Goal: Task Accomplishment & Management: Manage account settings

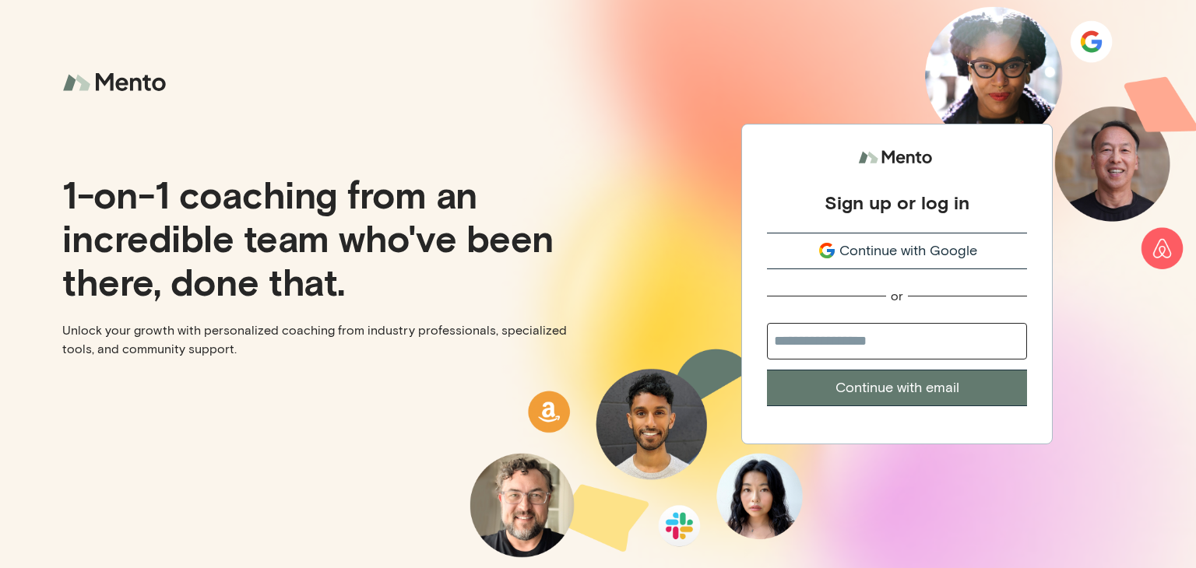
click at [872, 341] on input "email" at bounding box center [897, 341] width 260 height 37
type input "**********"
click at [874, 383] on button "Continue with email" at bounding box center [897, 388] width 260 height 37
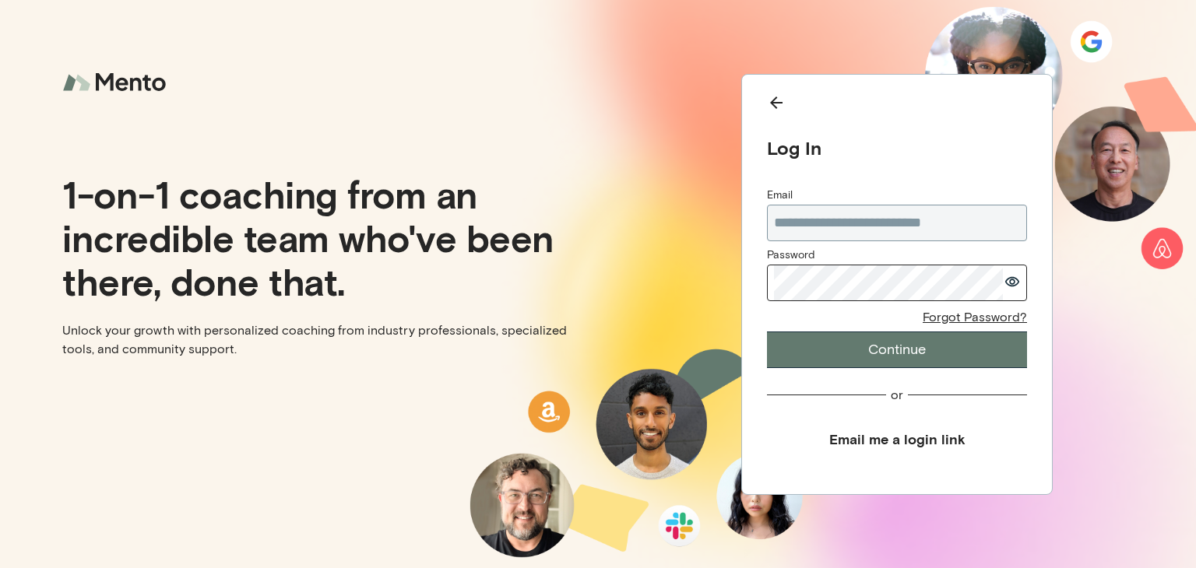
click at [767, 332] on button "Continue" at bounding box center [897, 350] width 260 height 37
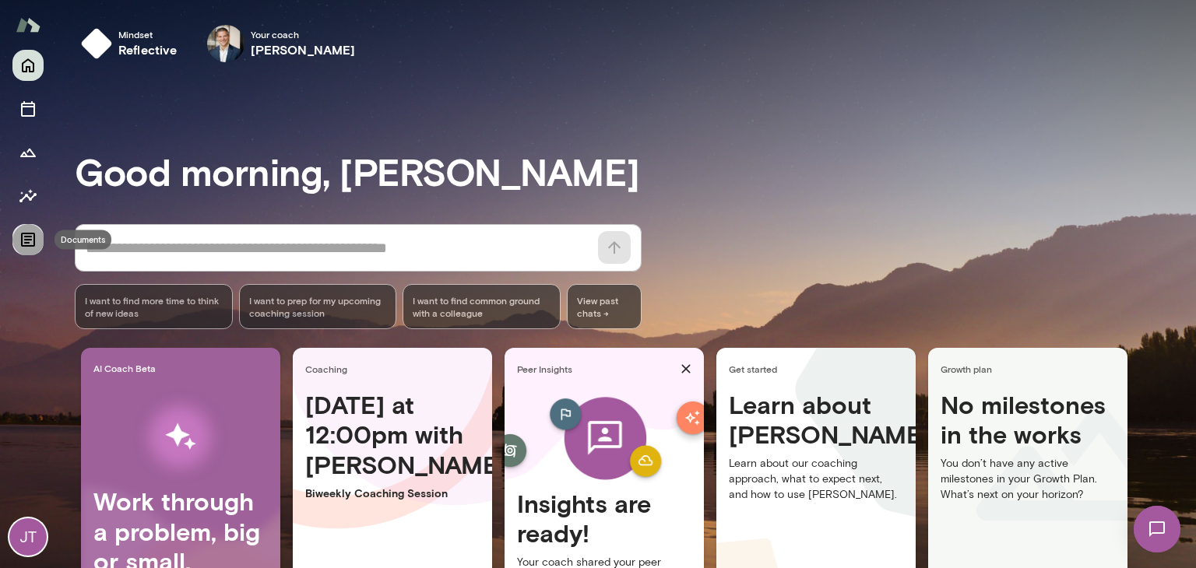
click at [25, 238] on icon "Documents" at bounding box center [28, 239] width 19 height 19
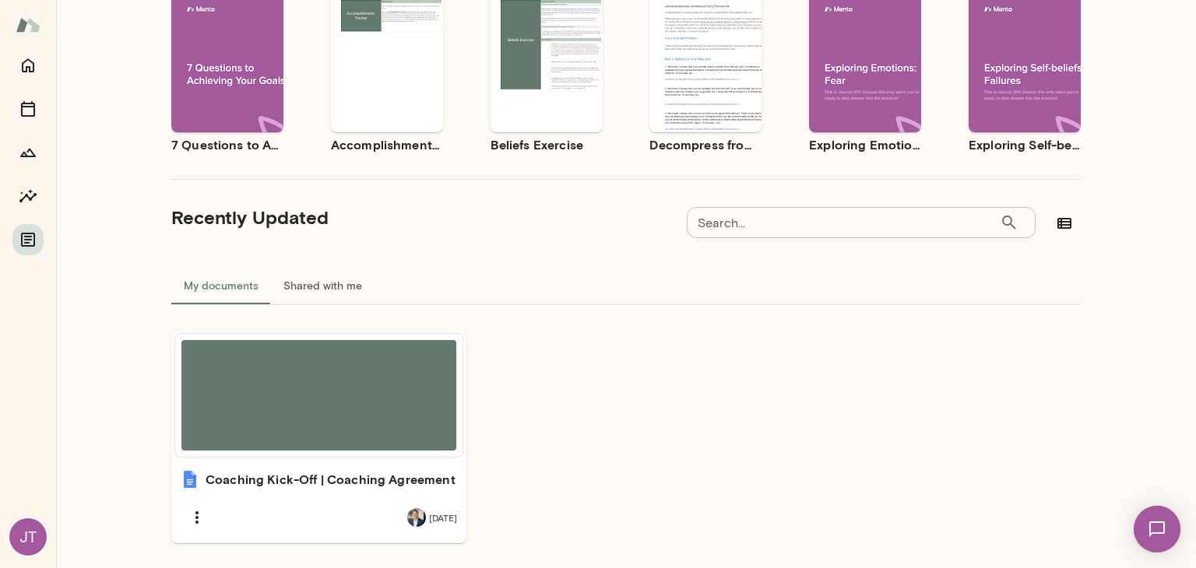
scroll to position [215, 0]
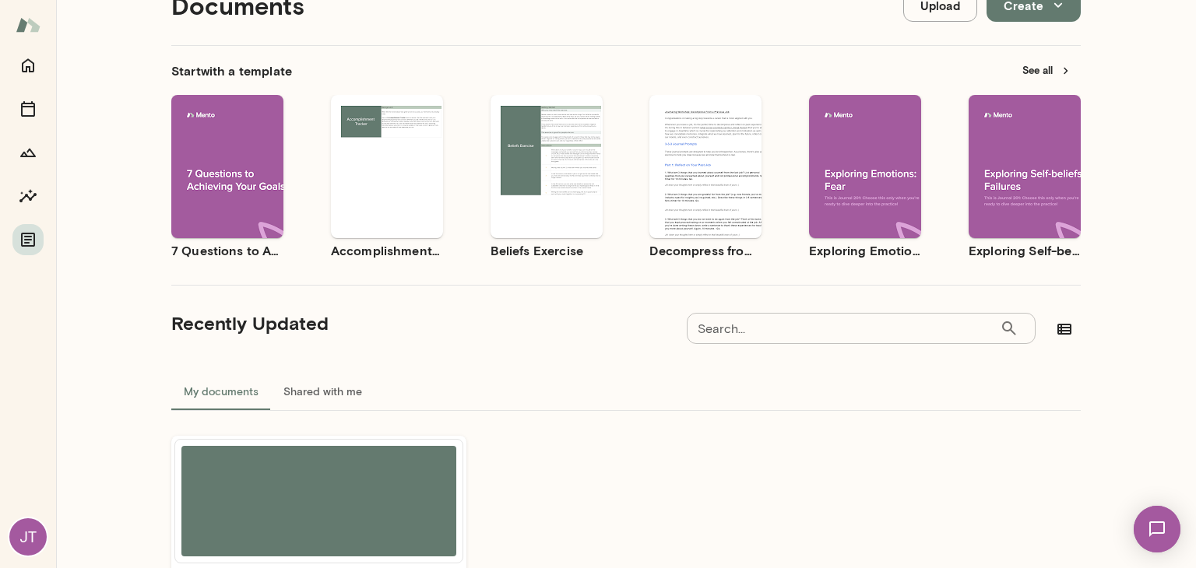
click at [301, 388] on button "Shared with me" at bounding box center [323, 391] width 104 height 37
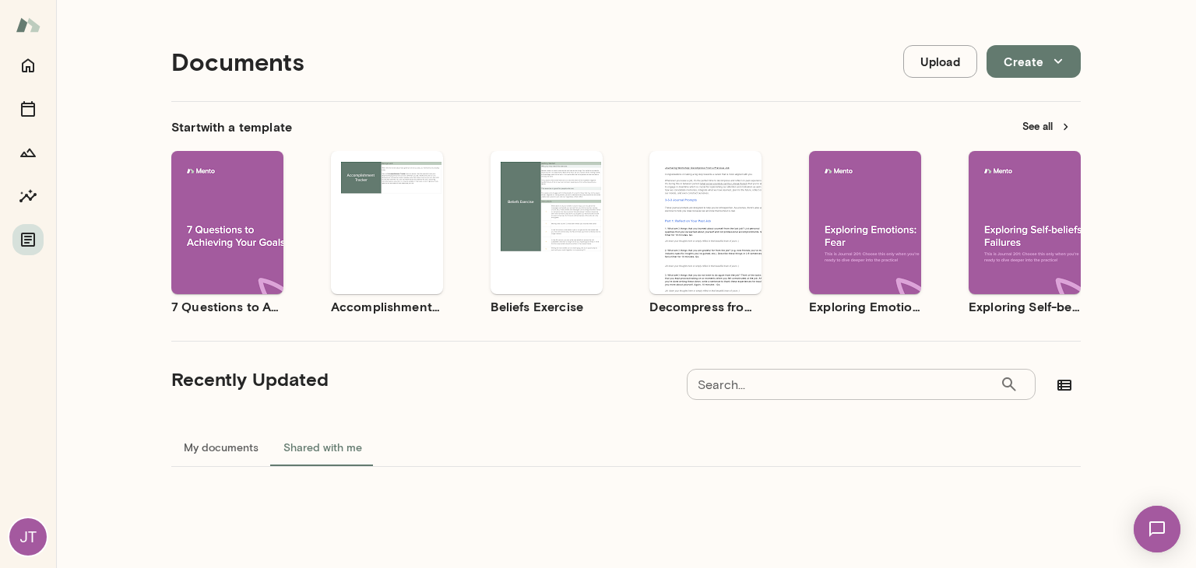
scroll to position [0, 0]
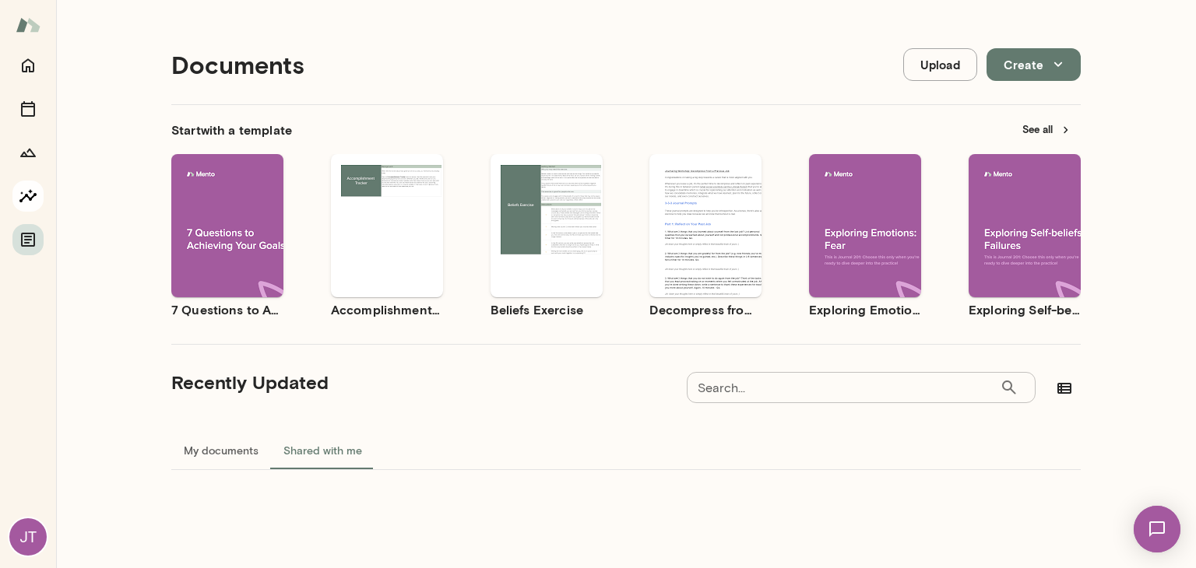
click at [32, 201] on icon "Insights" at bounding box center [28, 196] width 19 height 19
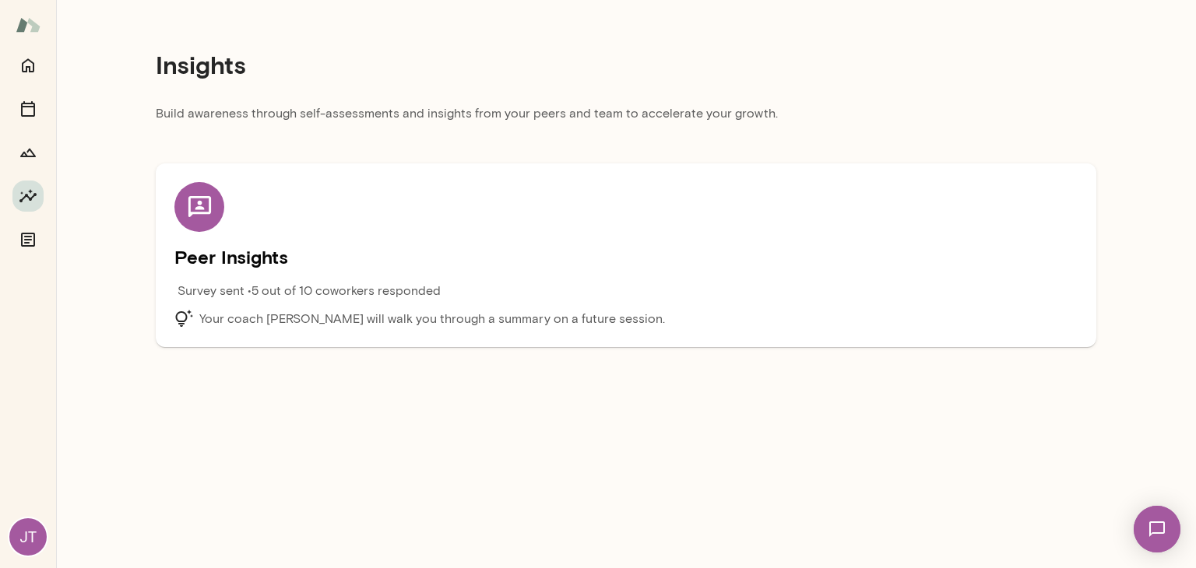
click at [259, 262] on h5 "Peer Insights" at bounding box center [625, 256] width 903 height 25
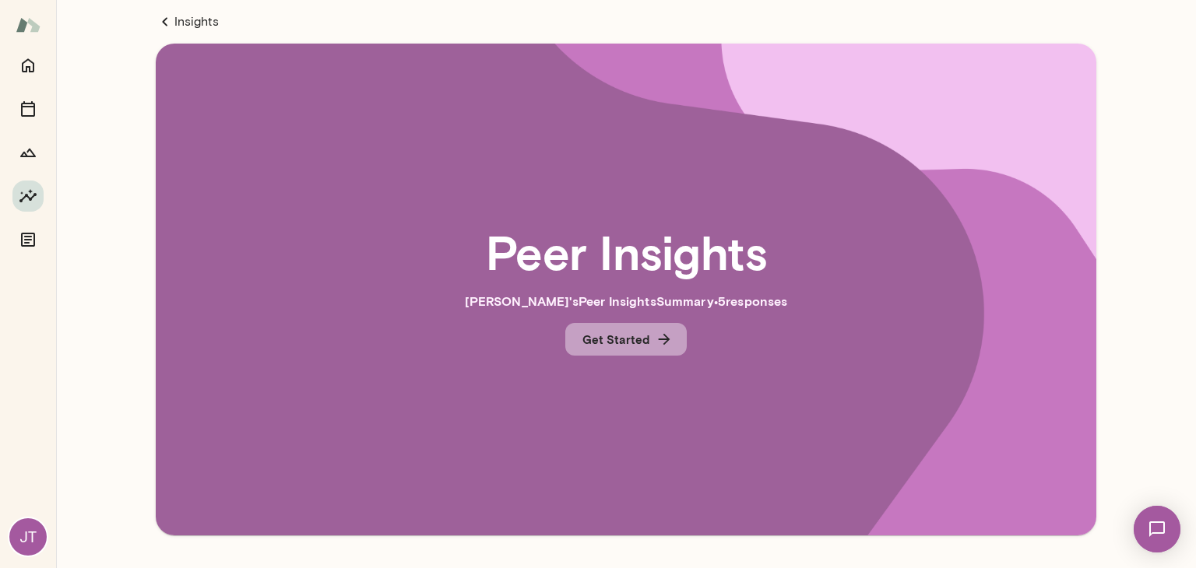
click at [655, 343] on icon "button" at bounding box center [663, 339] width 17 height 17
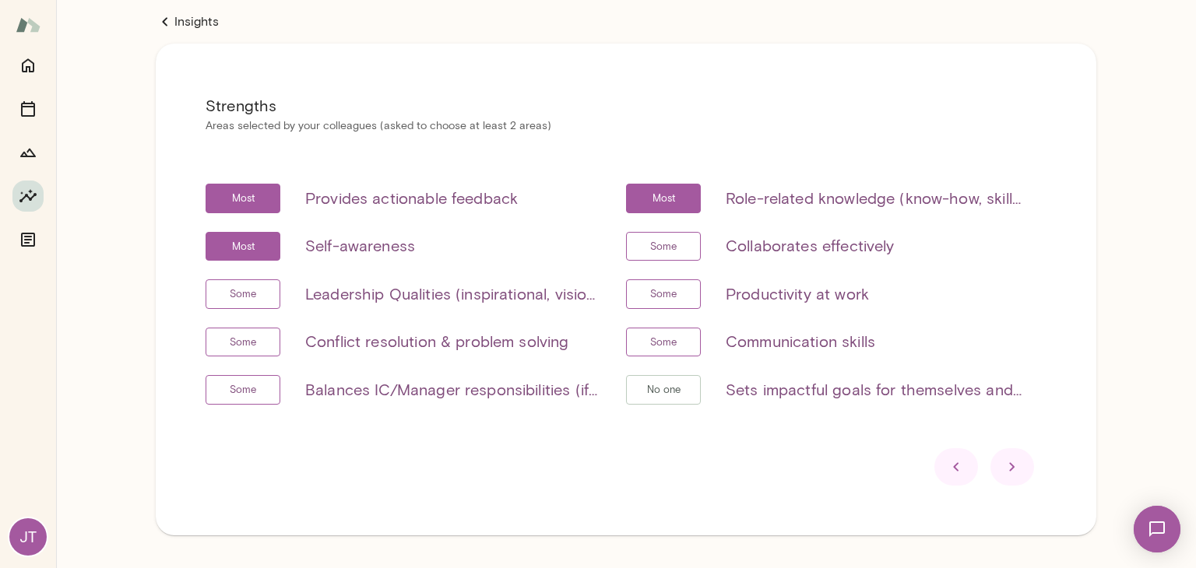
click at [1004, 467] on icon at bounding box center [1012, 467] width 19 height 19
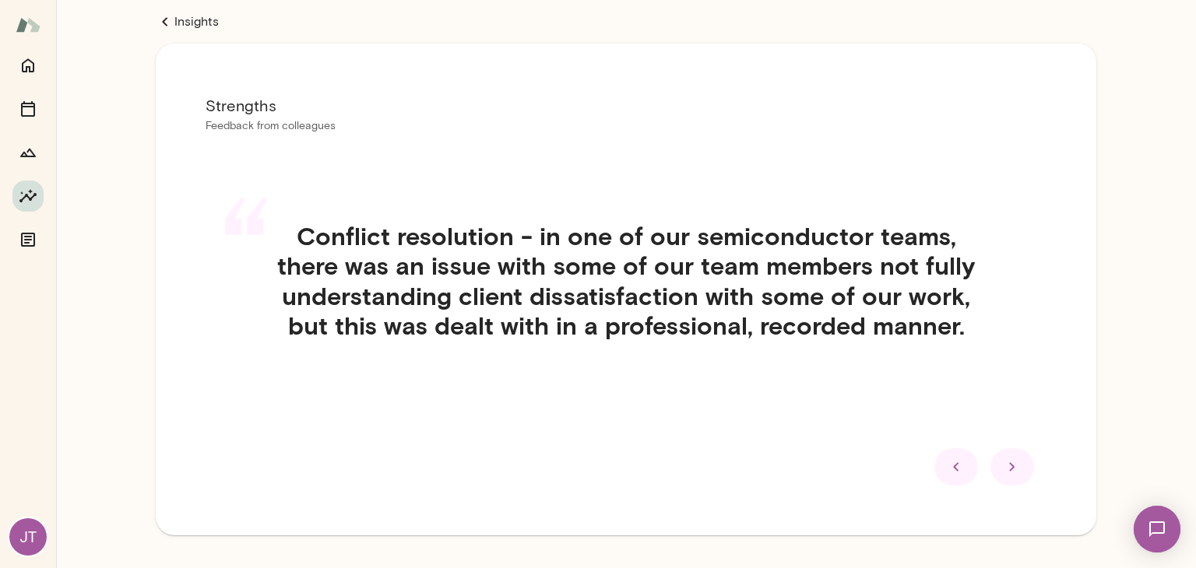
click at [1009, 469] on icon at bounding box center [1011, 466] width 5 height 9
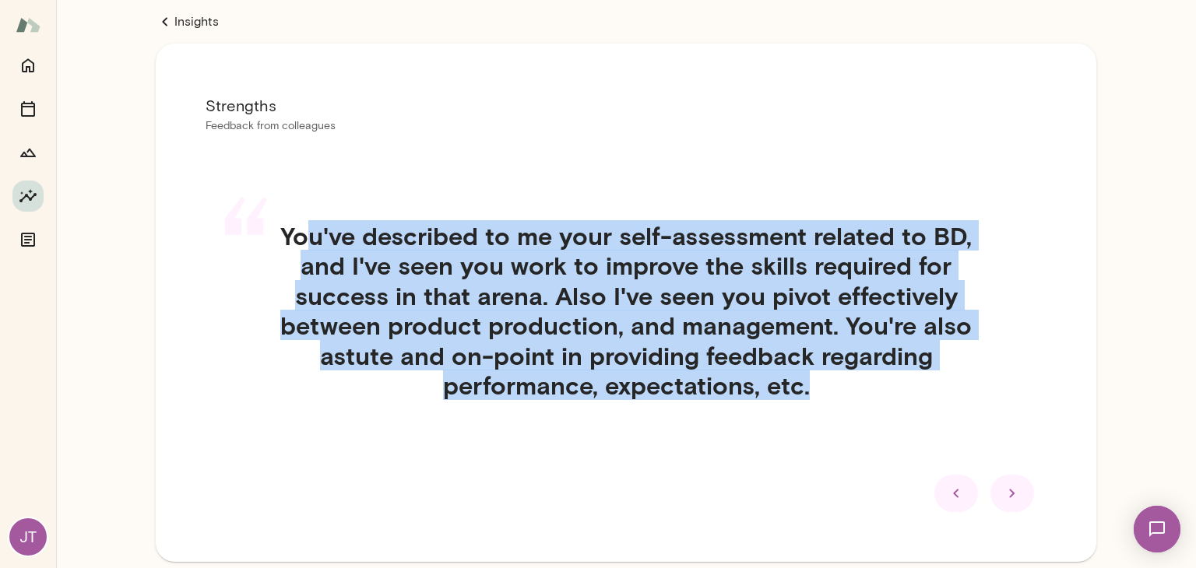
drag, startPoint x: 296, startPoint y: 233, endPoint x: 829, endPoint y: 385, distance: 554.5
click at [829, 385] on h4 "You've described to me your self-assessment related to BD, and I've seen you wo…" at bounding box center [626, 310] width 698 height 179
click at [877, 384] on h4 "You've described to me your self-assessment related to BD, and I've seen you wo…" at bounding box center [626, 310] width 698 height 179
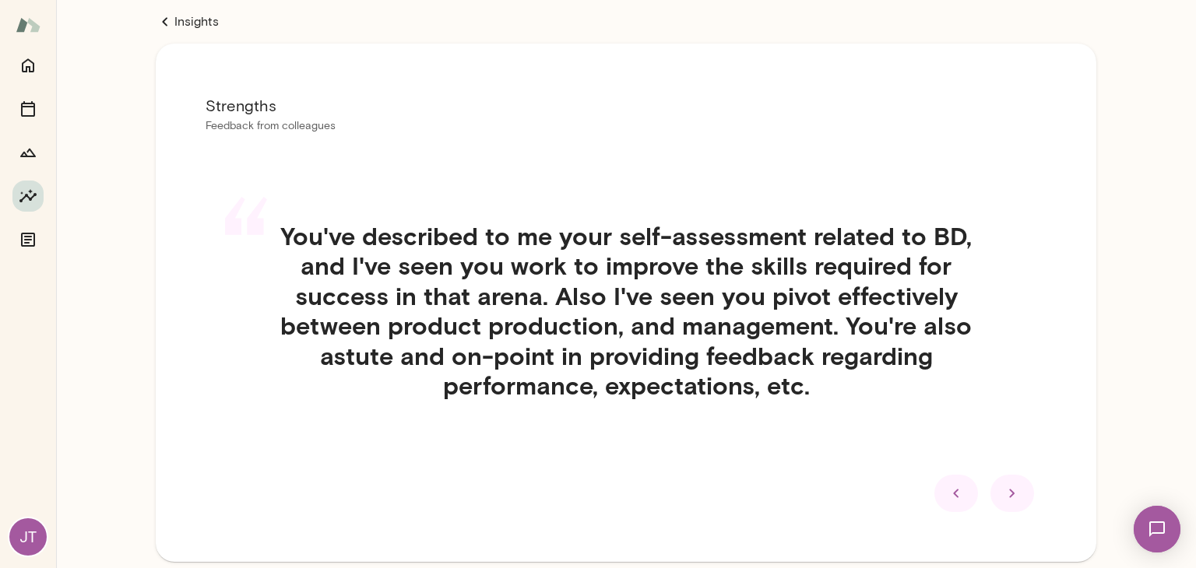
click at [1009, 494] on icon at bounding box center [1011, 494] width 5 height 9
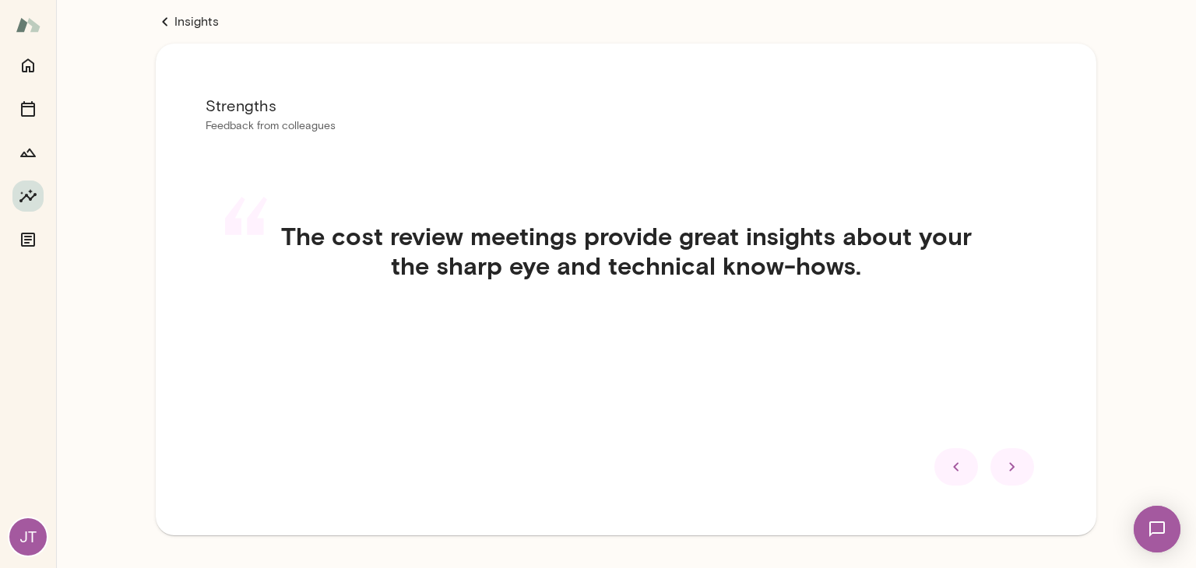
click at [1009, 467] on icon at bounding box center [1011, 466] width 5 height 9
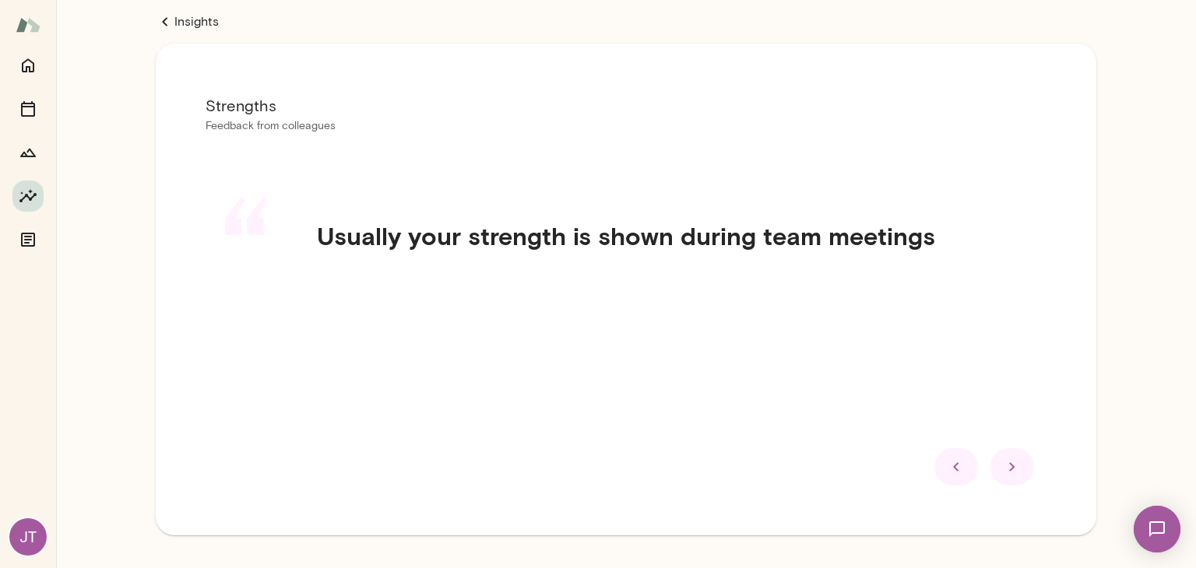
click at [1009, 467] on icon at bounding box center [1011, 466] width 5 height 9
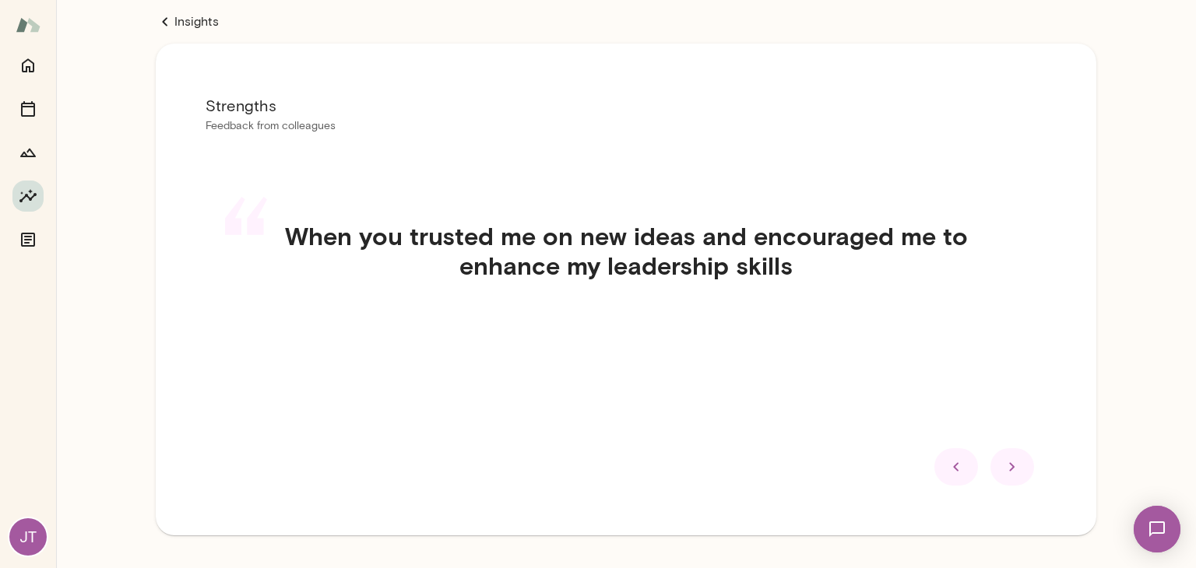
click at [1009, 467] on icon at bounding box center [1011, 466] width 5 height 9
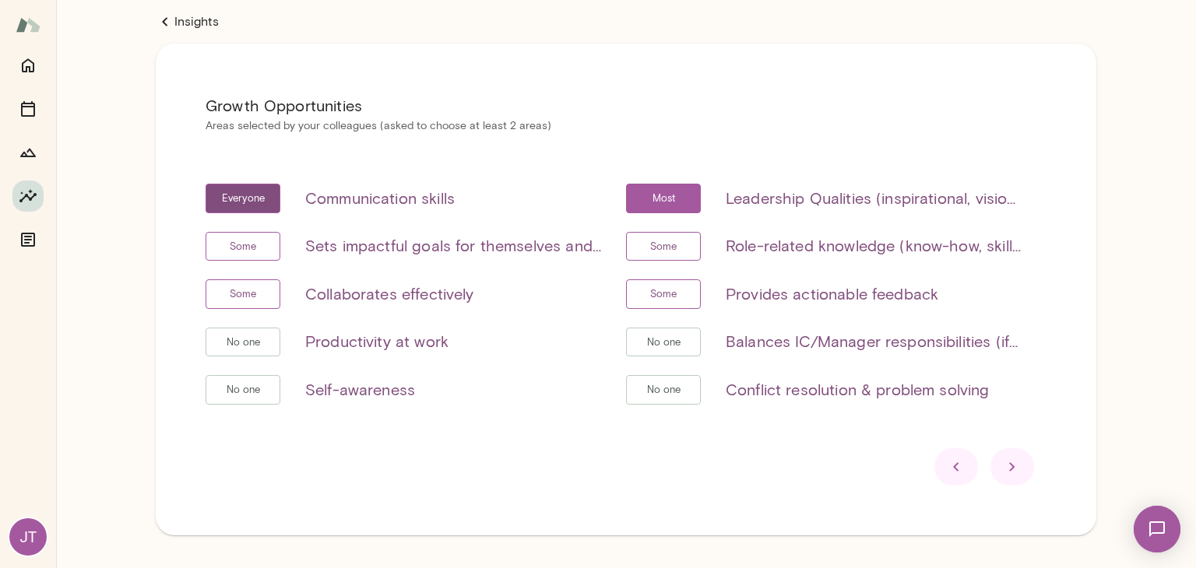
click at [947, 467] on icon at bounding box center [956, 467] width 19 height 19
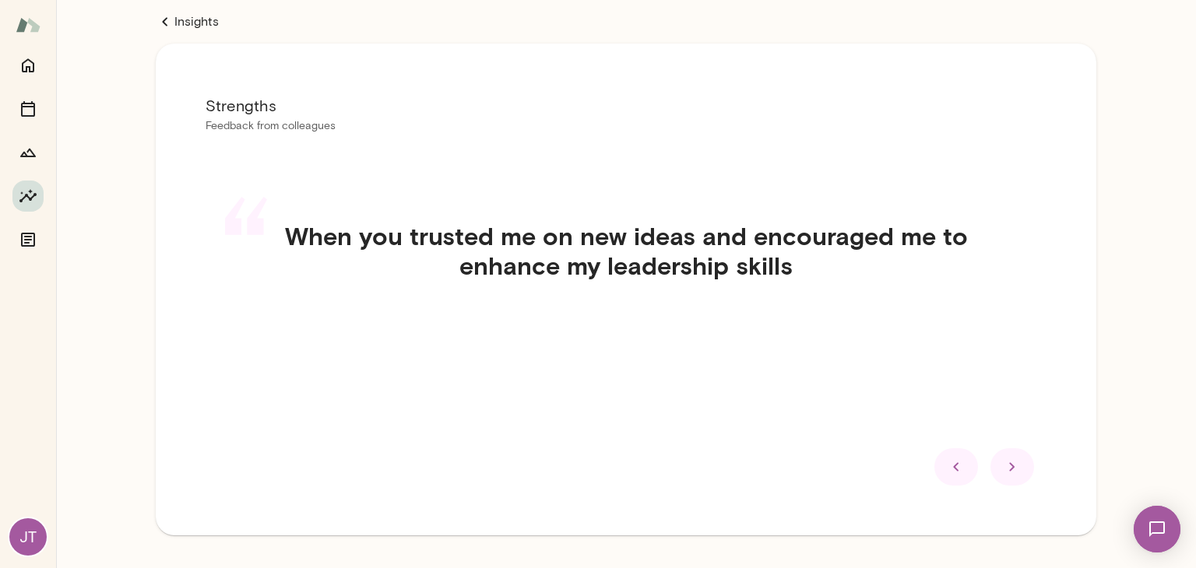
click at [947, 467] on icon at bounding box center [956, 467] width 19 height 19
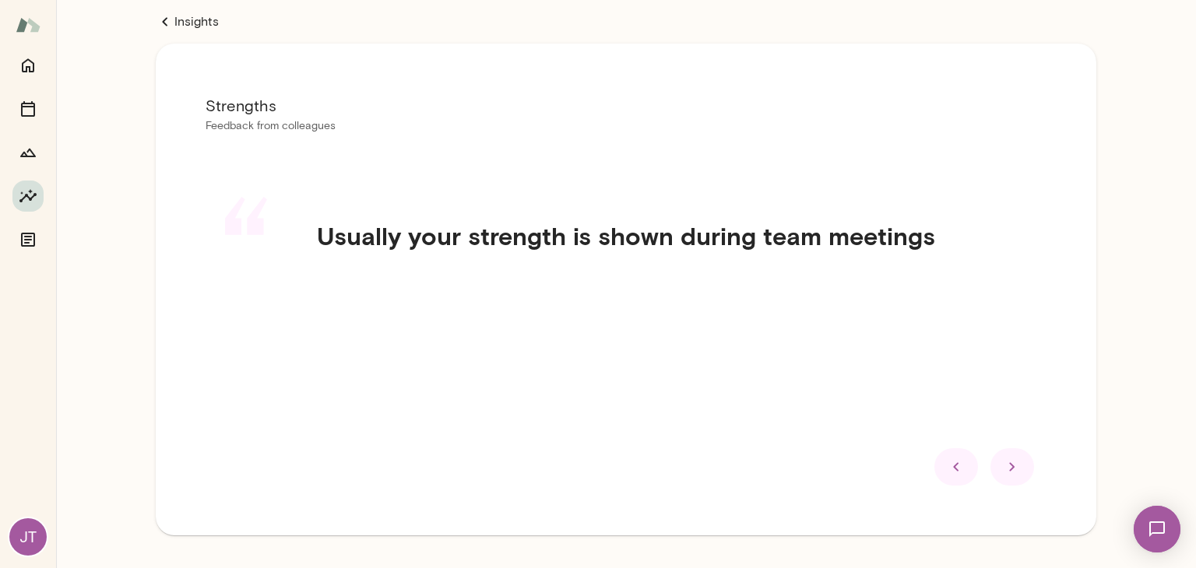
click at [947, 467] on icon at bounding box center [956, 467] width 19 height 19
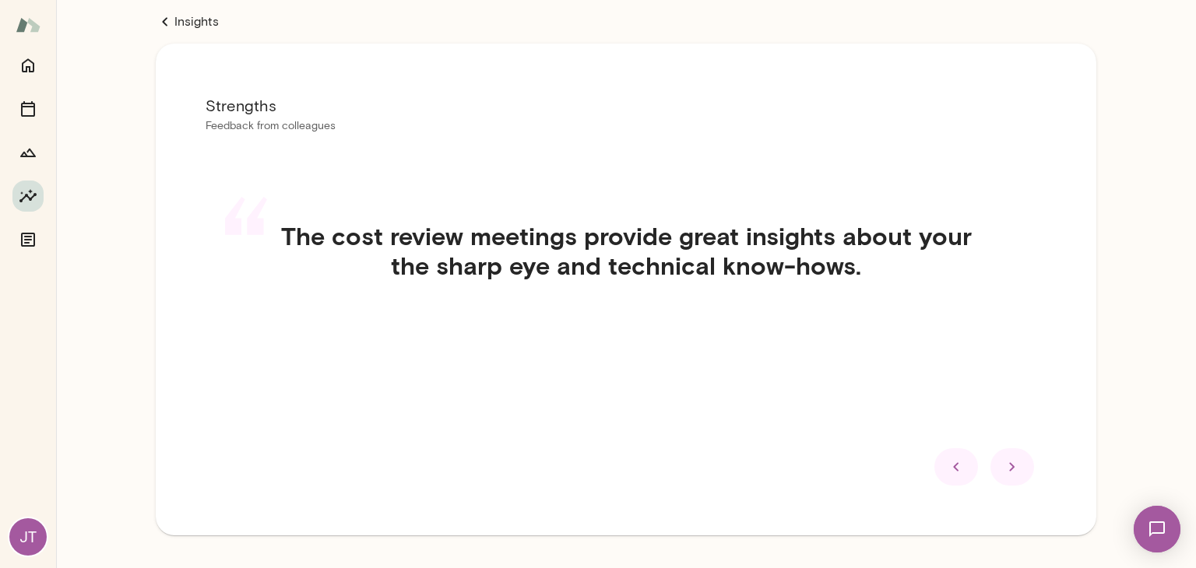
click at [947, 467] on icon at bounding box center [956, 467] width 19 height 19
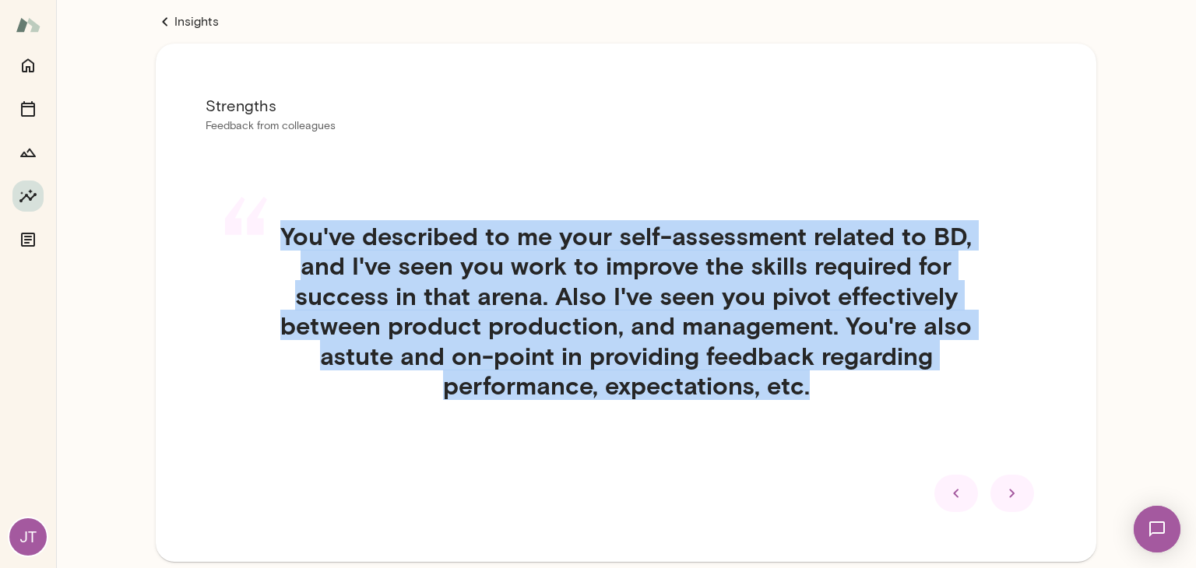
click at [947, 467] on div "“ You've described to me your self-assessment related to BD, and I've seen you …" at bounding box center [626, 329] width 841 height 291
click at [947, 497] on icon at bounding box center [956, 493] width 19 height 19
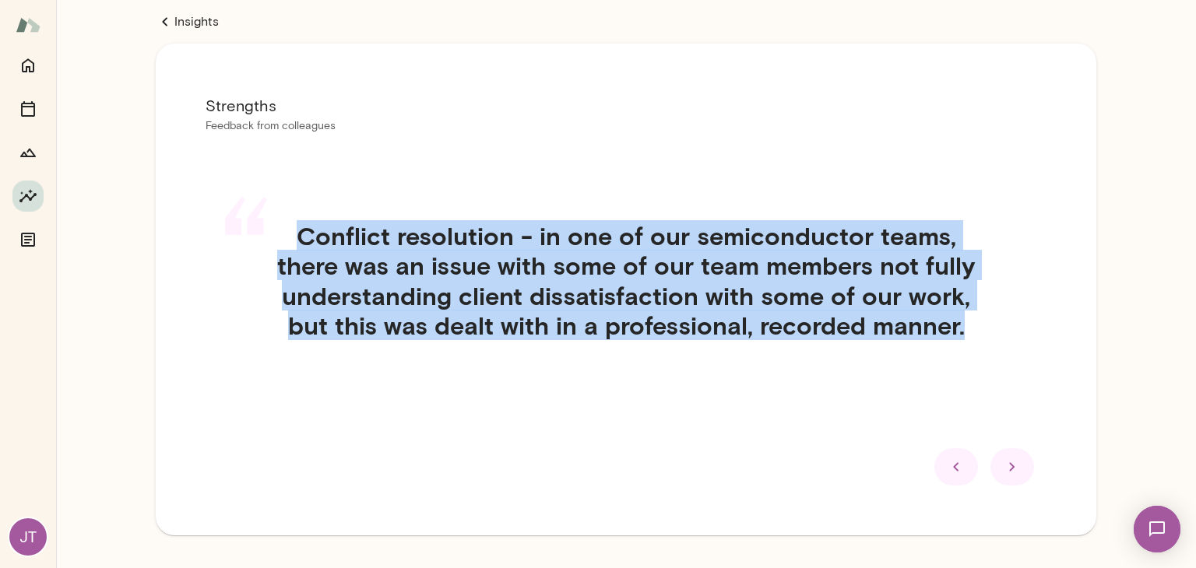
click at [947, 497] on div "Strengths Feedback from colleagues “ Conflict resolution - in one of our semico…" at bounding box center [626, 290] width 940 height 492
click at [949, 472] on icon at bounding box center [956, 467] width 19 height 19
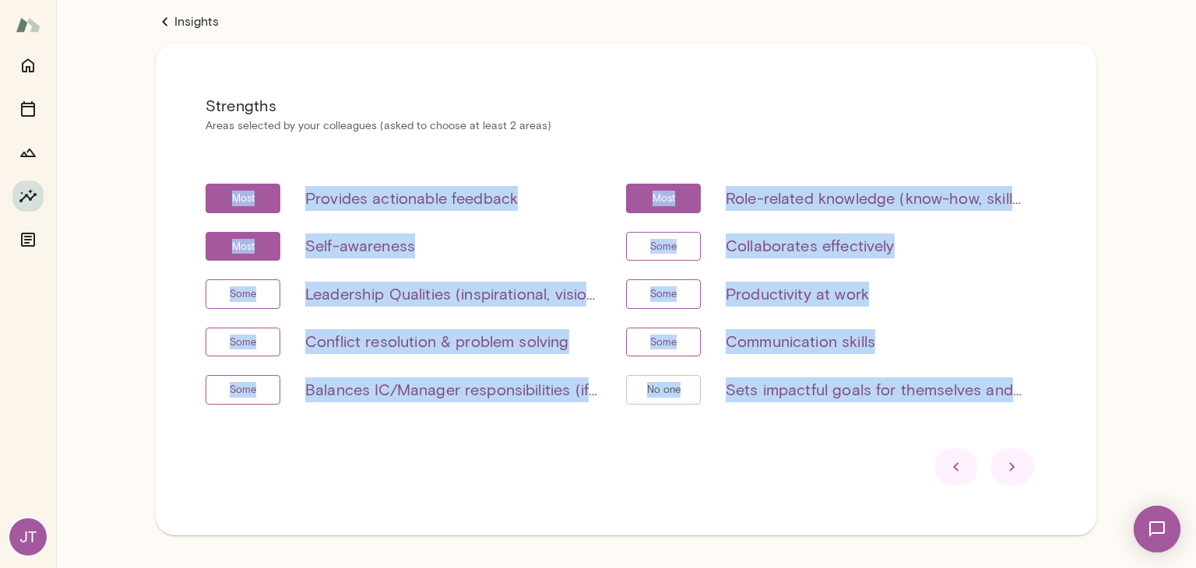
click at [701, 487] on div "Strengths Areas selected by your colleagues (asked to choose at least 2 areas) …" at bounding box center [626, 290] width 940 height 492
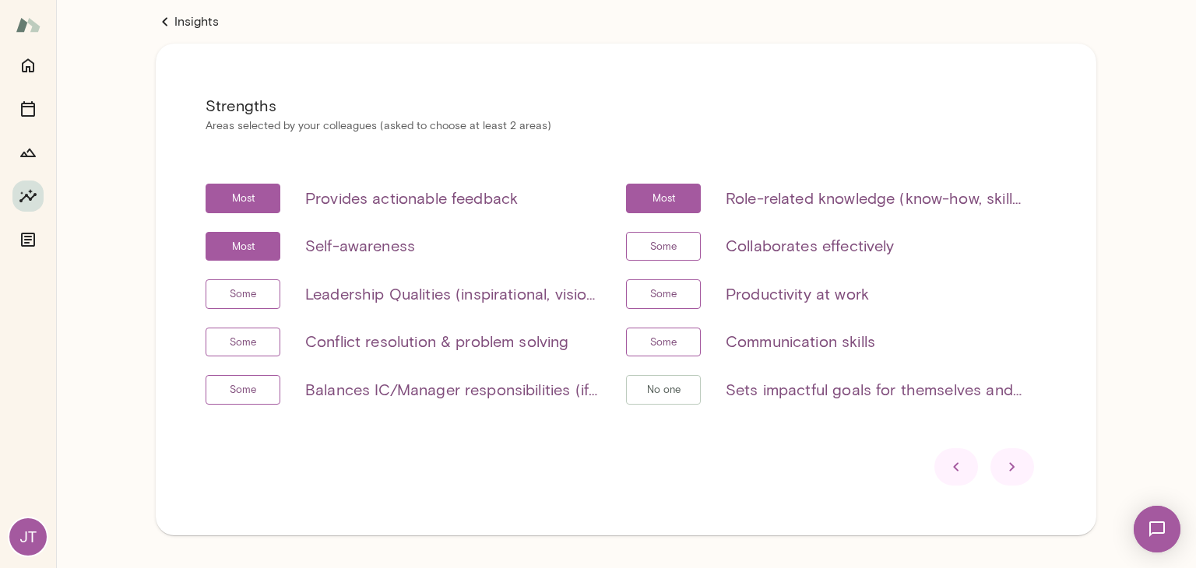
click at [1003, 468] on icon at bounding box center [1012, 467] width 19 height 19
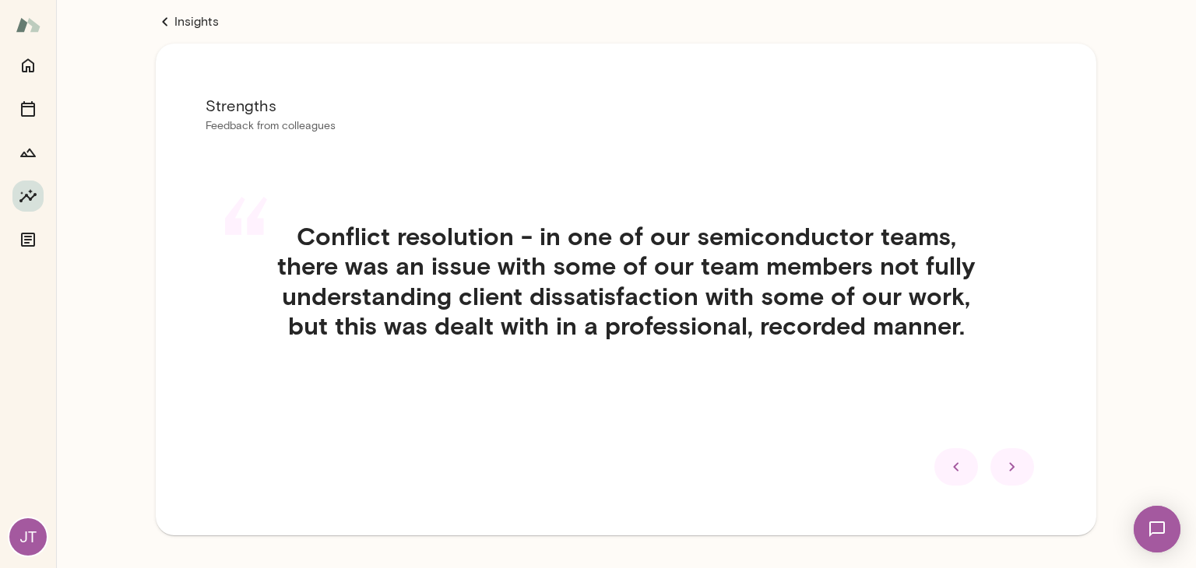
click at [1003, 468] on icon at bounding box center [1012, 467] width 19 height 19
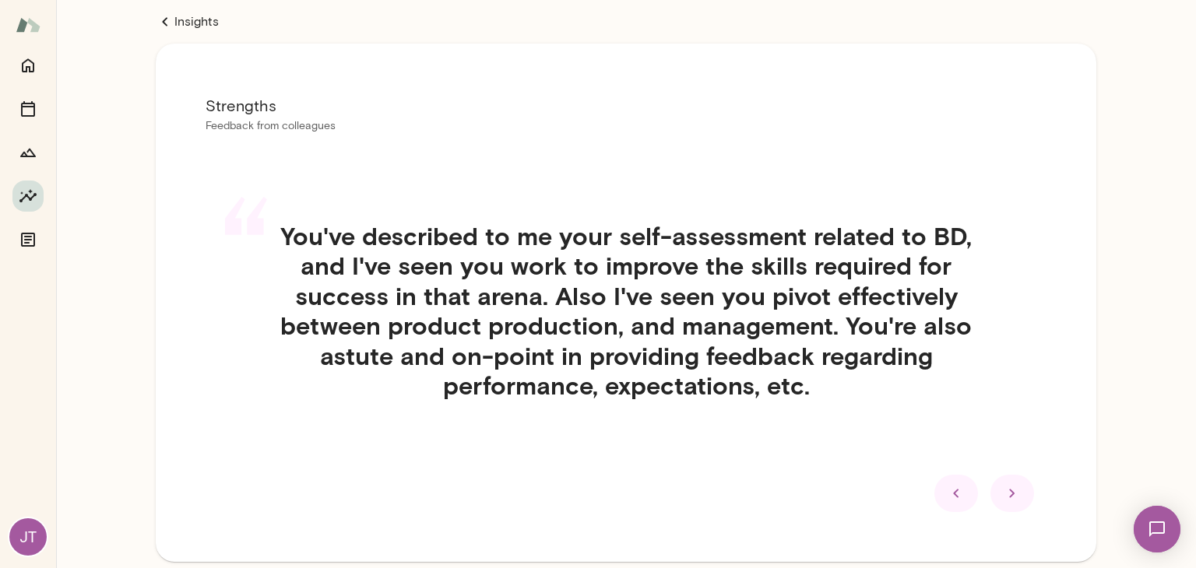
click at [1003, 493] on icon at bounding box center [1012, 493] width 19 height 19
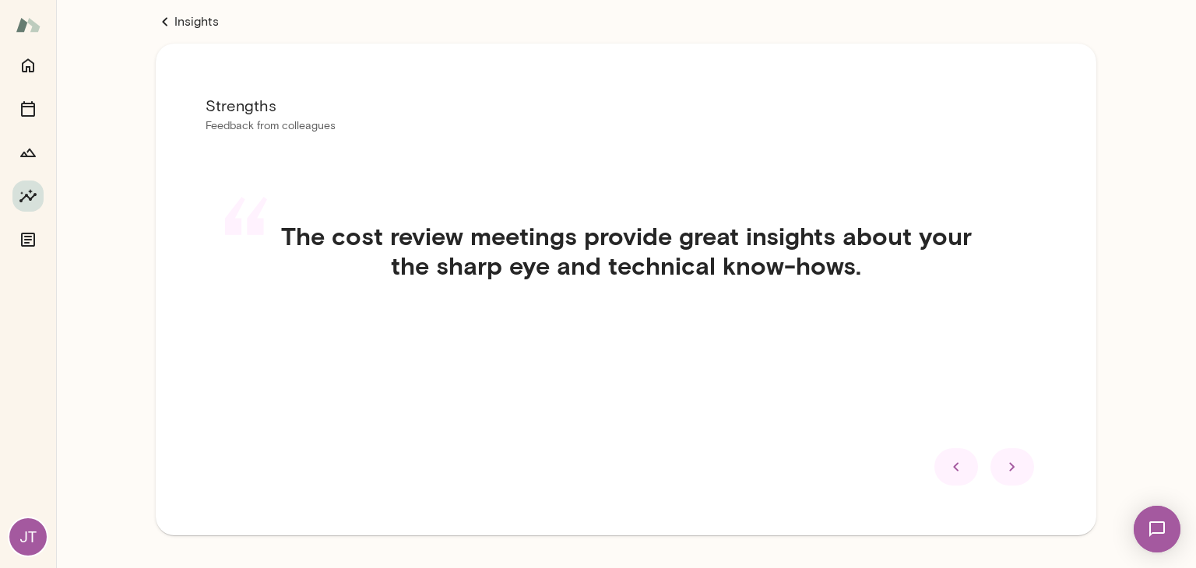
click at [1009, 466] on icon at bounding box center [1011, 466] width 5 height 9
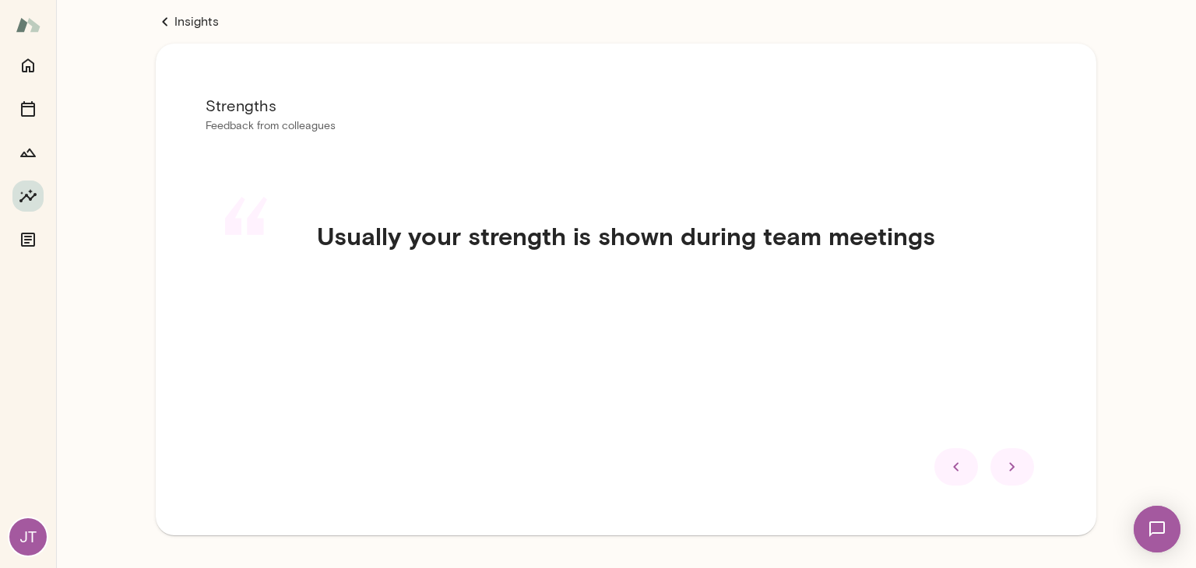
click at [1003, 468] on icon at bounding box center [1012, 467] width 19 height 19
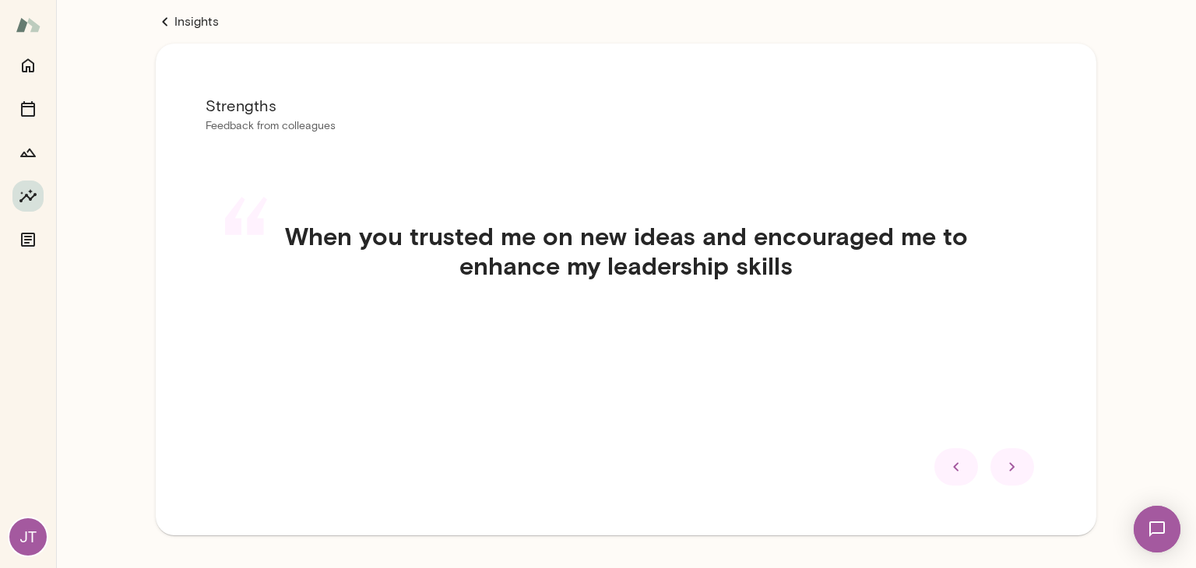
click at [1003, 468] on icon at bounding box center [1012, 467] width 19 height 19
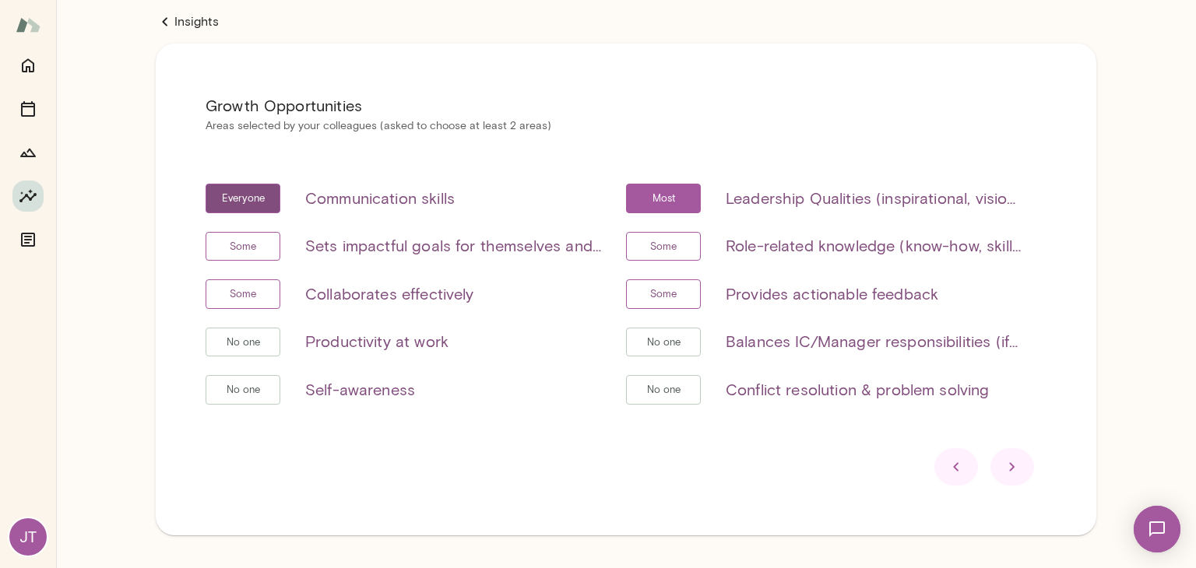
click at [1006, 469] on icon at bounding box center [1012, 467] width 19 height 19
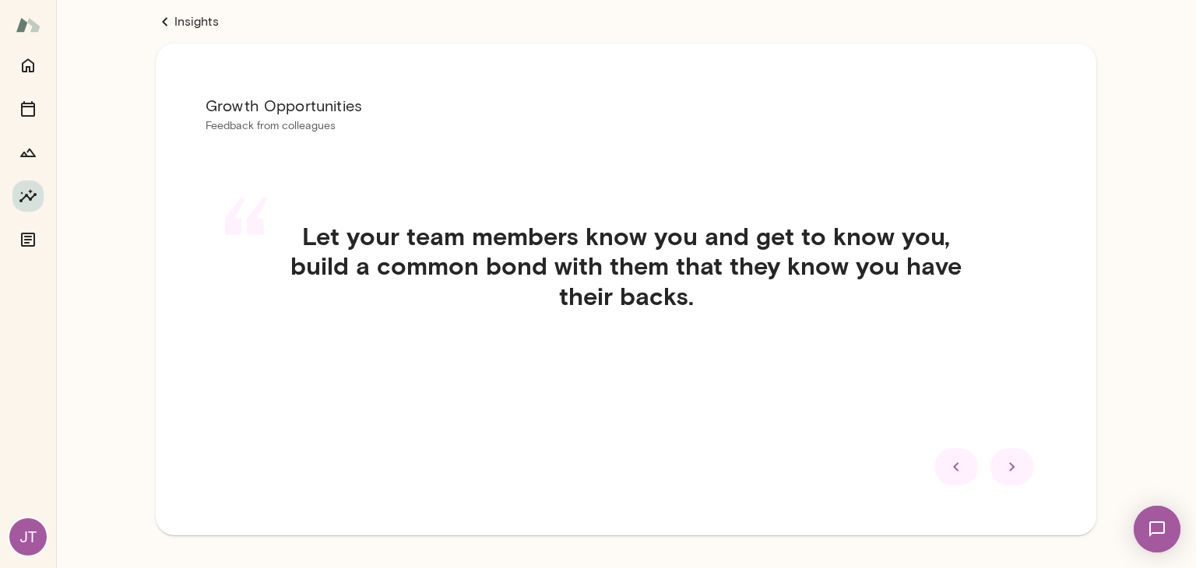
click at [1009, 466] on icon at bounding box center [1011, 466] width 5 height 9
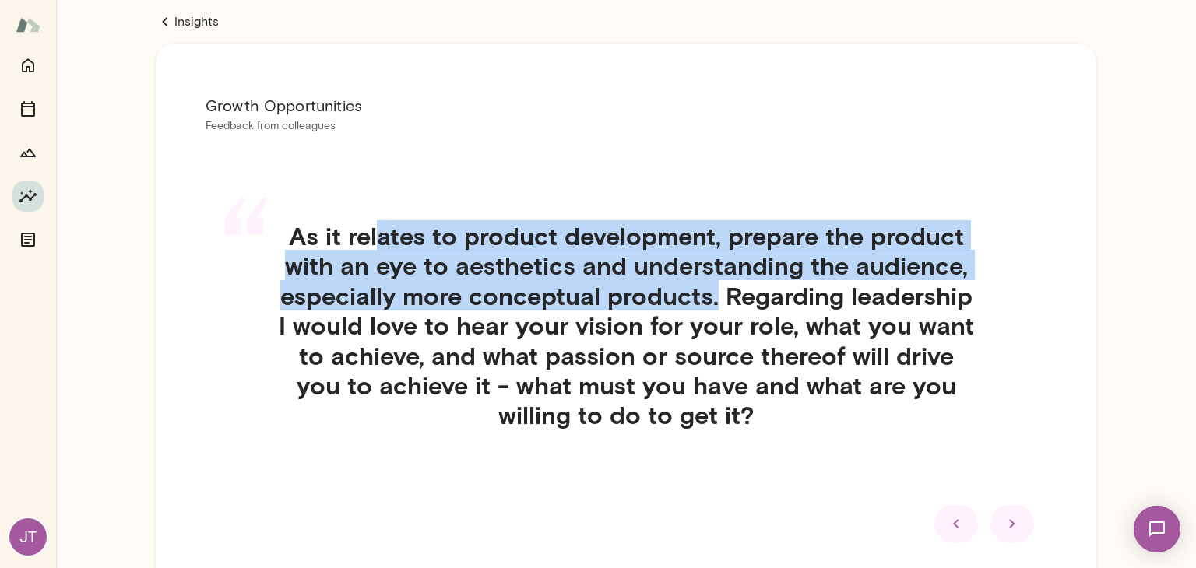
drag, startPoint x: 373, startPoint y: 244, endPoint x: 709, endPoint y: 297, distance: 340.4
click at [709, 297] on h4 "As it relates to product development, prepare the product with an eye to aesthe…" at bounding box center [626, 325] width 698 height 209
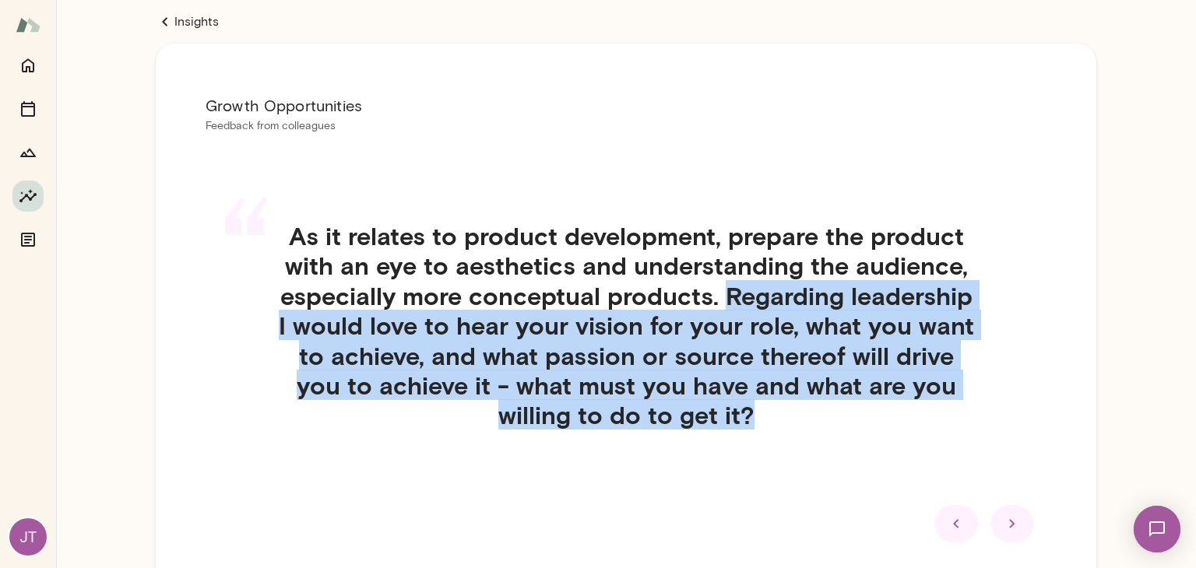
drag, startPoint x: 720, startPoint y: 297, endPoint x: 801, endPoint y: 418, distance: 146.0
click at [801, 418] on h4 "As it relates to product development, prepare the product with an eye to aesthe…" at bounding box center [626, 325] width 698 height 209
click at [742, 420] on h4 "As it relates to product development, prepare the product with an eye to aesthe…" at bounding box center [626, 325] width 698 height 209
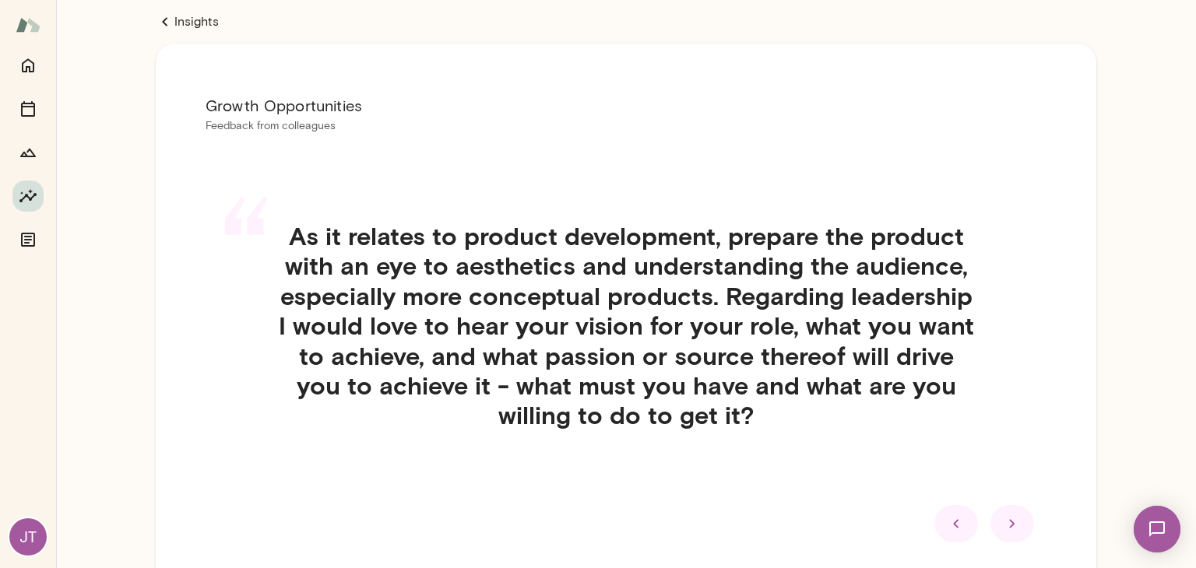
click at [1003, 524] on icon at bounding box center [1012, 524] width 19 height 19
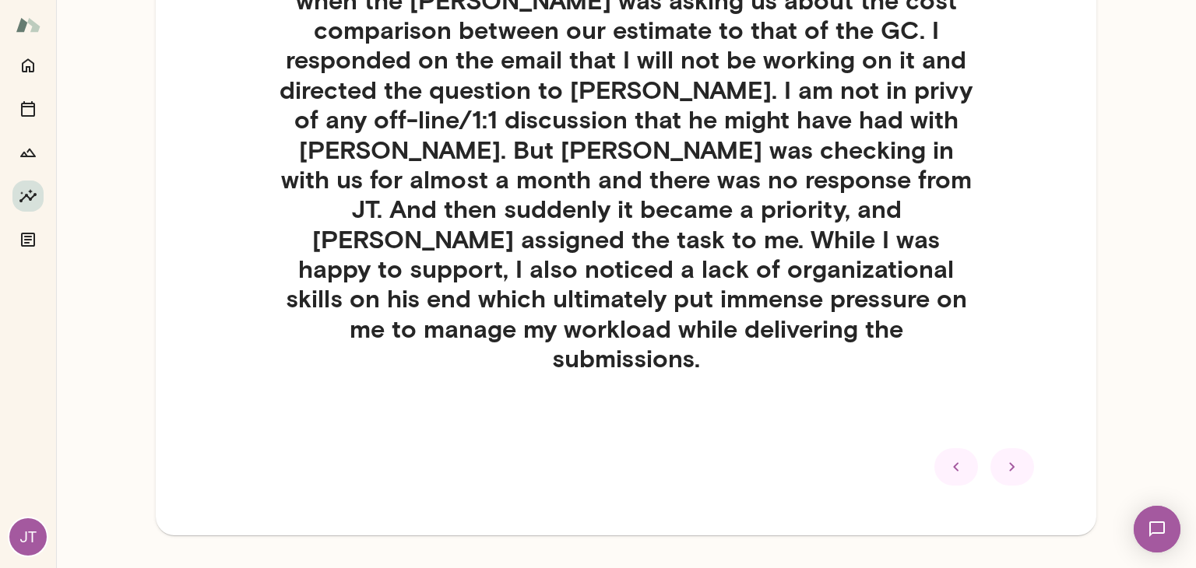
scroll to position [367, 0]
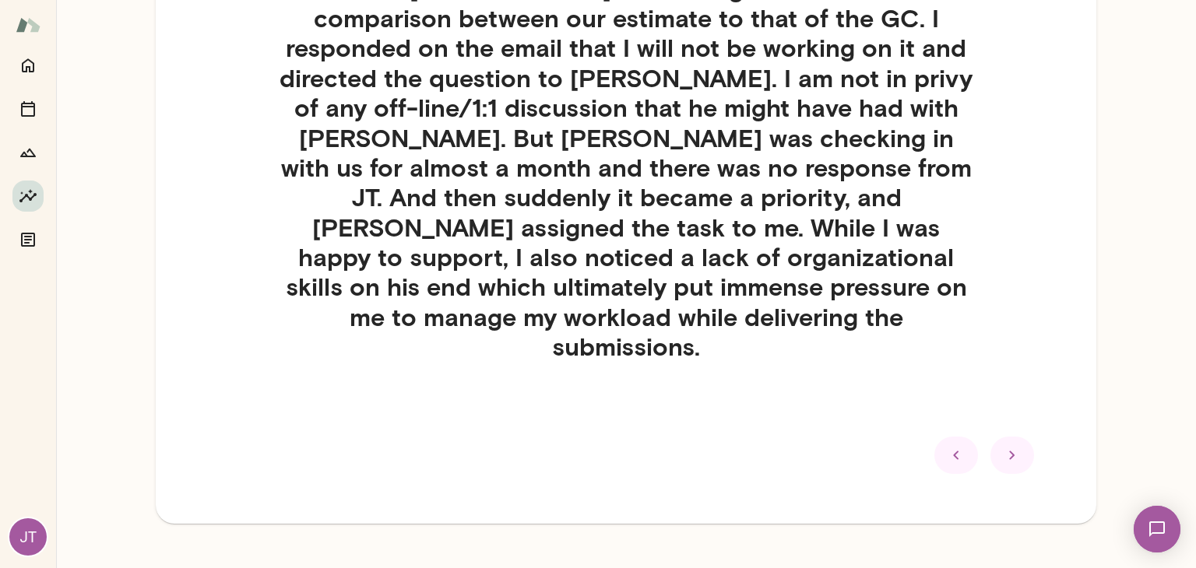
click at [1009, 451] on icon at bounding box center [1011, 455] width 5 height 9
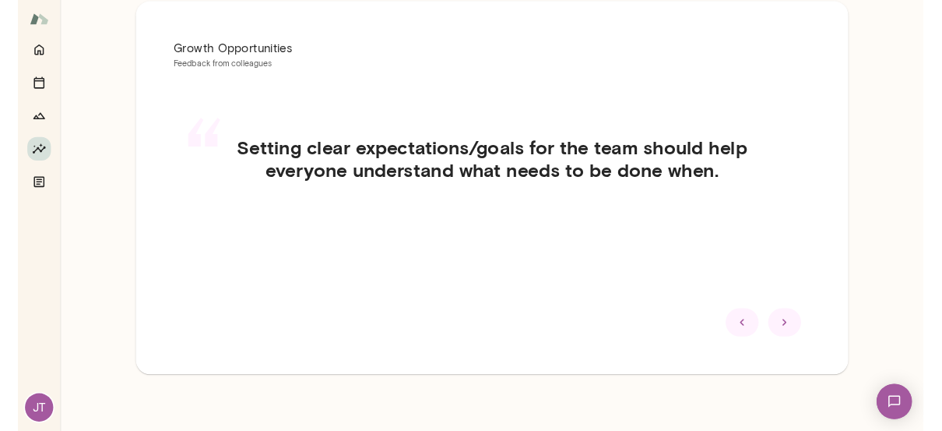
scroll to position [42, 0]
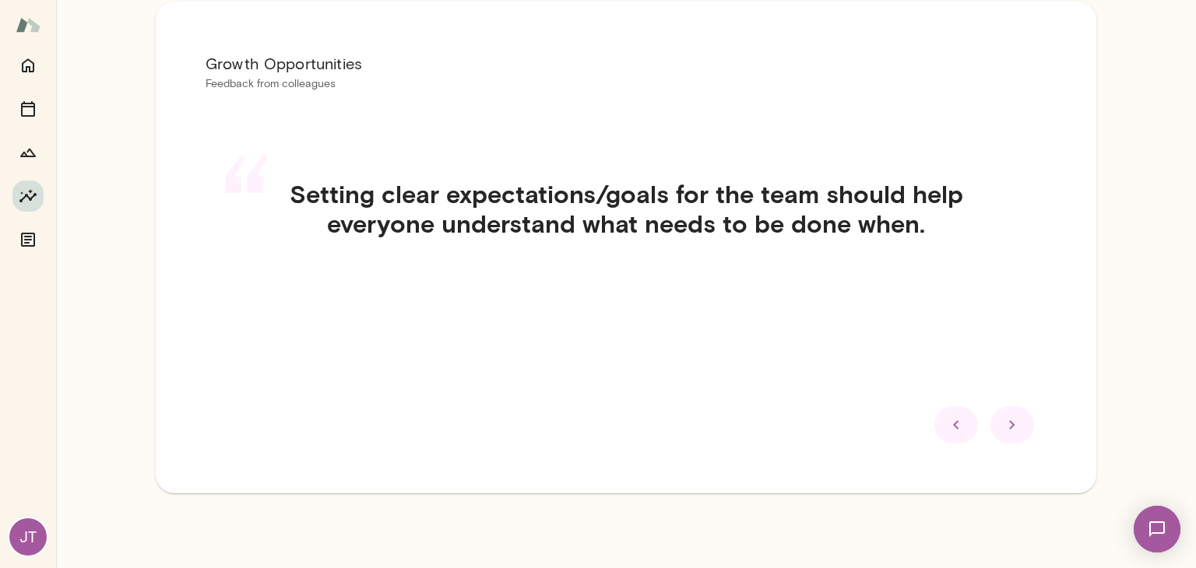
click at [1005, 423] on icon at bounding box center [1012, 425] width 19 height 19
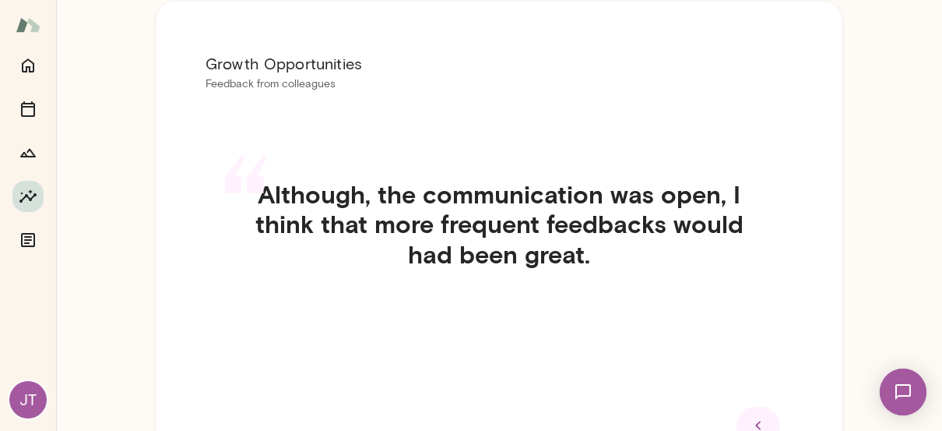
click at [122, 283] on div "Insights Growth Opportunities Feedback from colleagues “ Although, the communic…" at bounding box center [499, 263] width 886 height 610
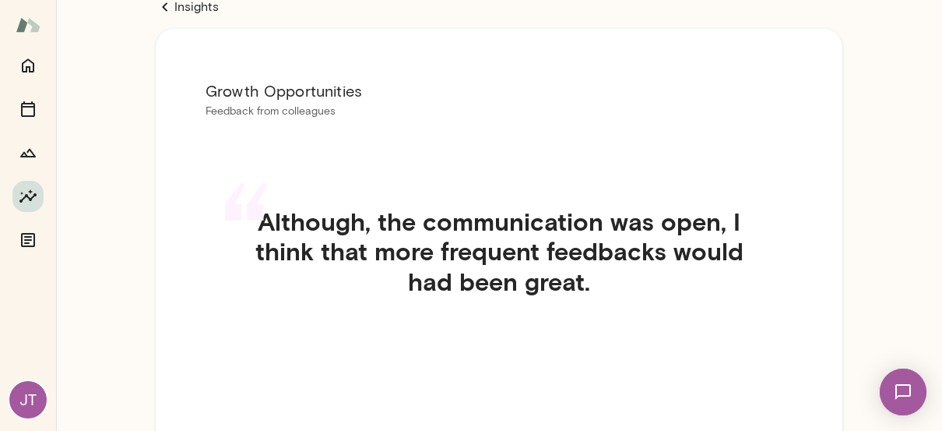
scroll to position [0, 0]
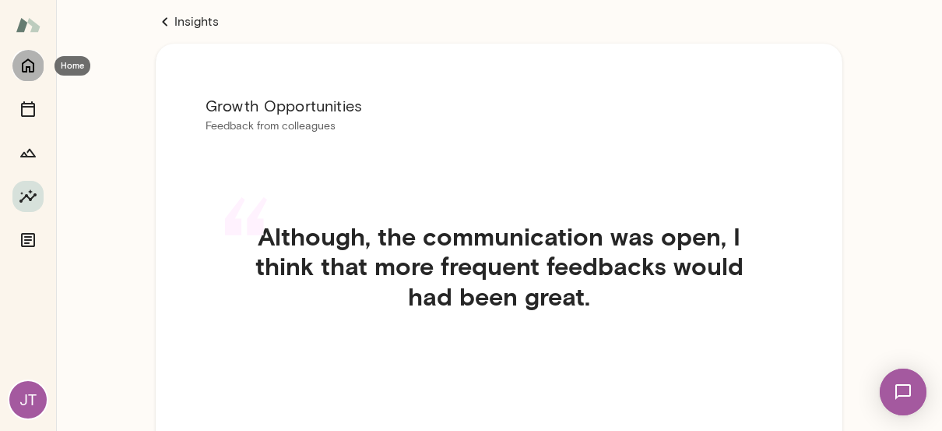
click at [29, 63] on icon "Home" at bounding box center [28, 65] width 19 height 19
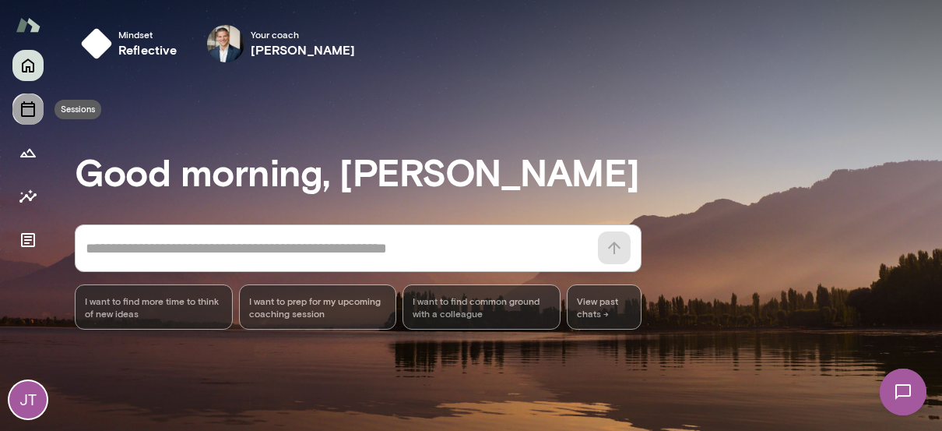
click at [27, 112] on icon "Sessions" at bounding box center [28, 109] width 19 height 19
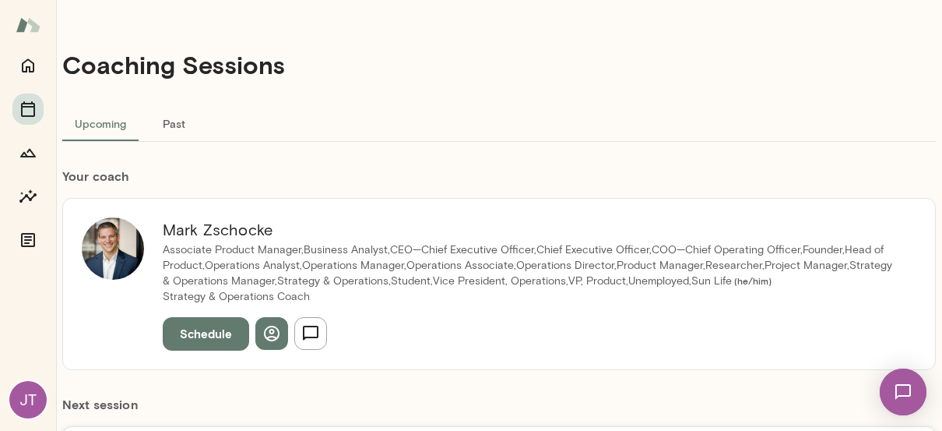
scroll to position [234, 0]
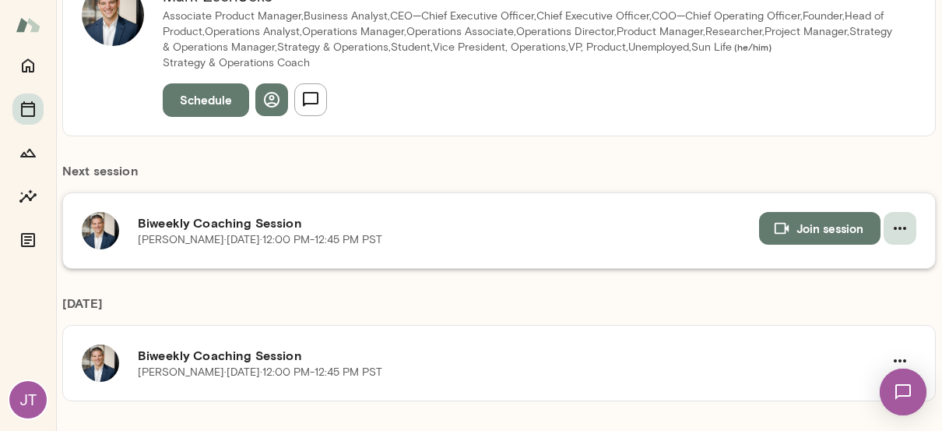
click at [891, 223] on icon "button" at bounding box center [900, 228] width 19 height 19
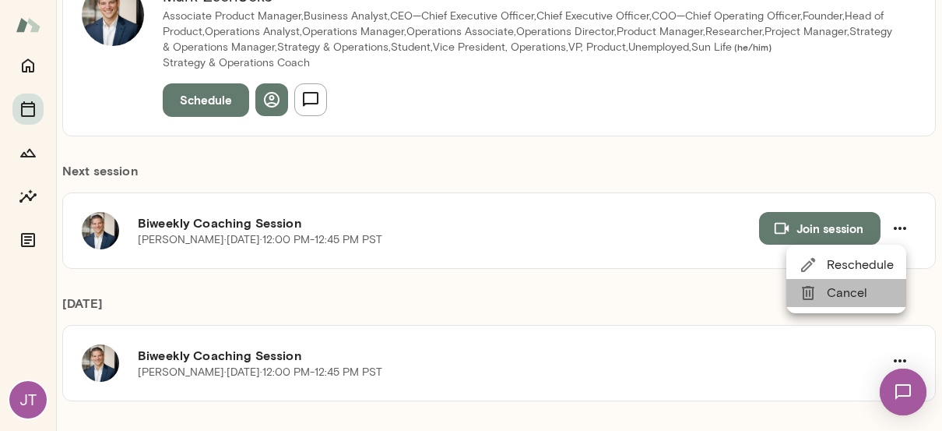
click at [849, 290] on span "Cancel" at bounding box center [860, 292] width 67 height 19
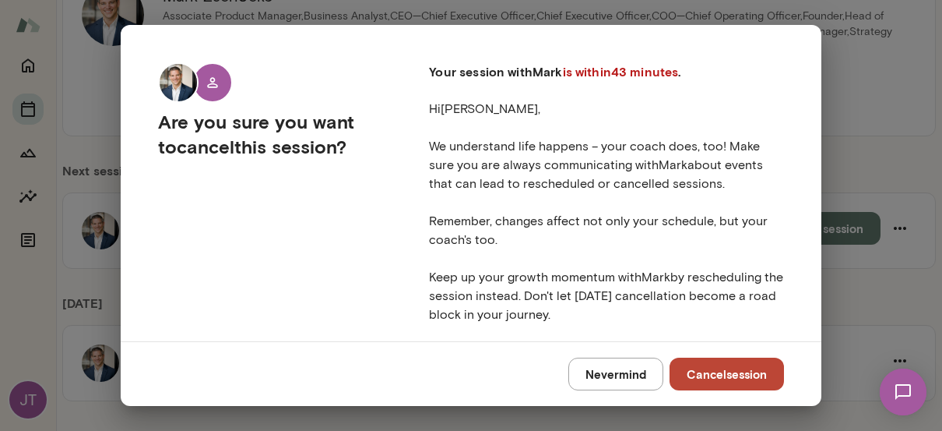
drag, startPoint x: 430, startPoint y: 165, endPoint x: 722, endPoint y: 185, distance: 293.4
click at [722, 185] on p "We understand life happens – your coach does, too! Make sure you are always com…" at bounding box center [606, 193] width 355 height 112
drag, startPoint x: 448, startPoint y: 223, endPoint x: 540, endPoint y: 237, distance: 93.8
click at [540, 237] on p "We understand life happens – your coach does, too! Make sure you are always com…" at bounding box center [606, 193] width 355 height 112
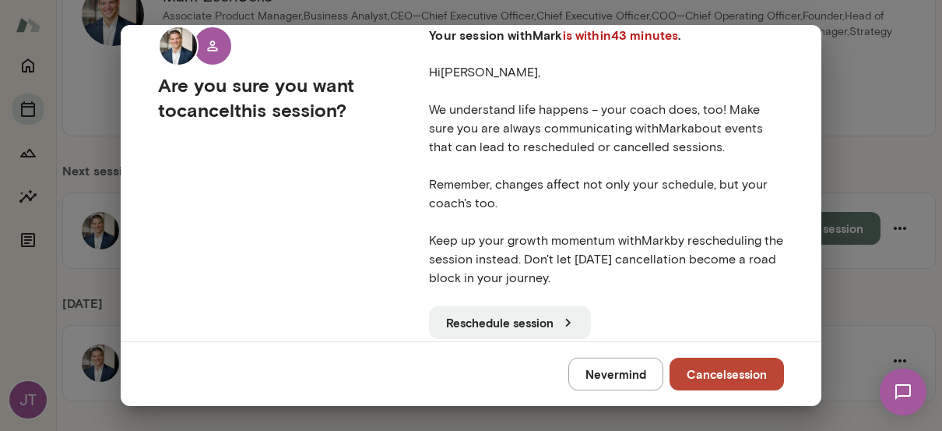
scroll to position [72, 0]
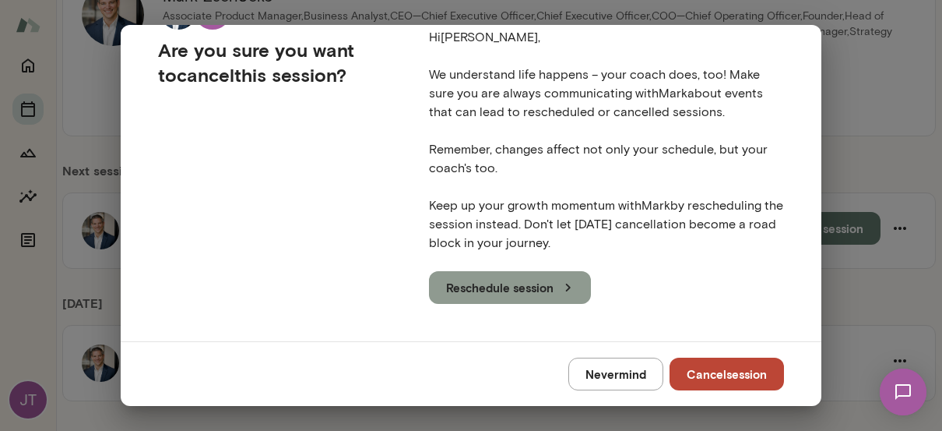
click at [561, 286] on icon "button" at bounding box center [568, 287] width 17 height 17
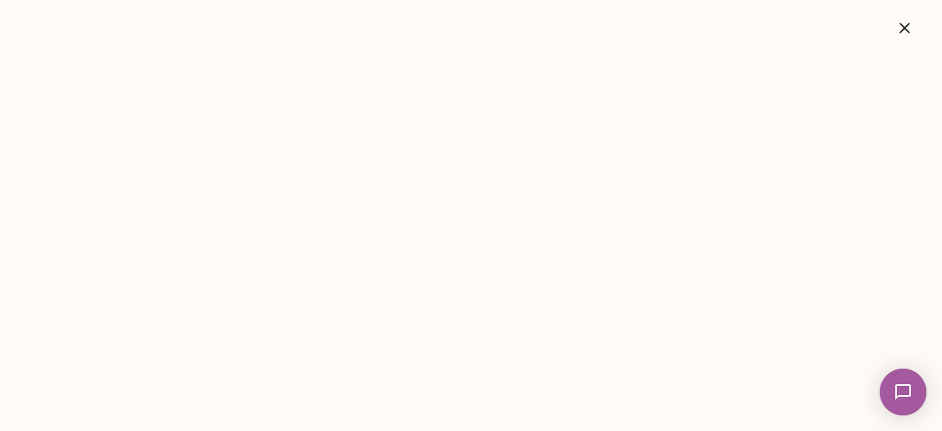
drag, startPoint x: 909, startPoint y: 30, endPoint x: 812, endPoint y: 64, distance: 103.2
click at [909, 30] on icon "button" at bounding box center [904, 28] width 19 height 19
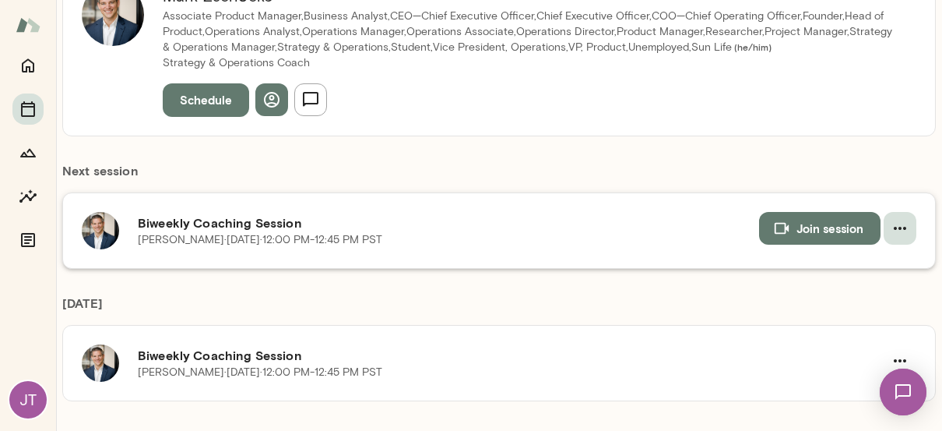
click at [891, 227] on icon "button" at bounding box center [900, 228] width 19 height 19
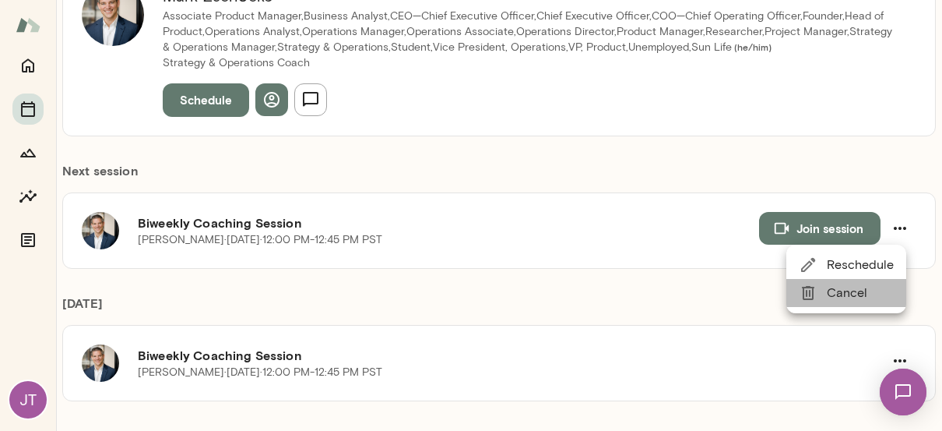
click at [847, 295] on span "Cancel" at bounding box center [860, 292] width 67 height 19
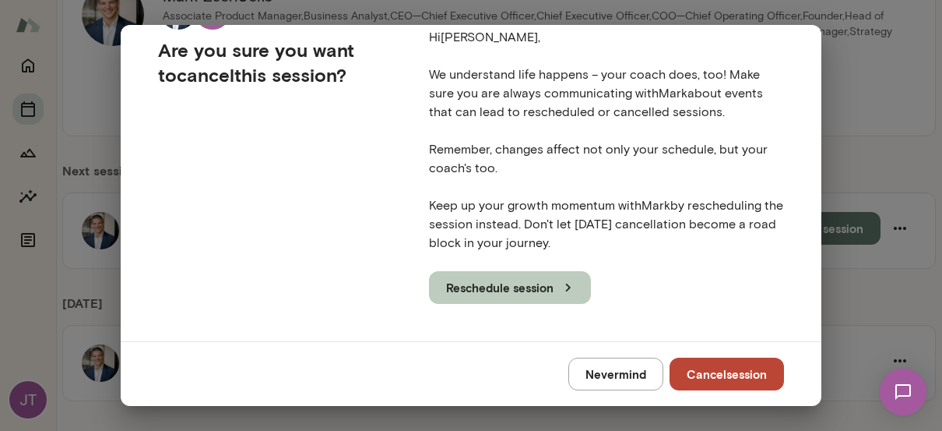
click at [505, 287] on button "Reschedule session" at bounding box center [510, 287] width 162 height 33
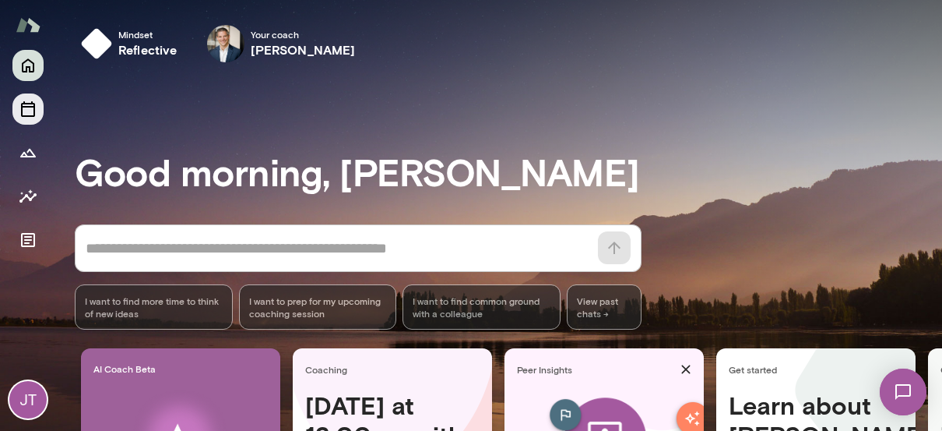
click at [28, 113] on icon "Sessions" at bounding box center [28, 109] width 19 height 19
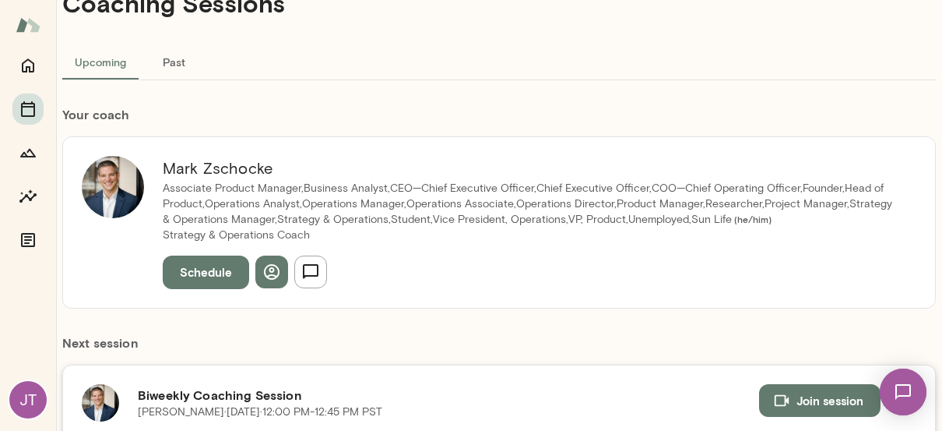
scroll to position [234, 0]
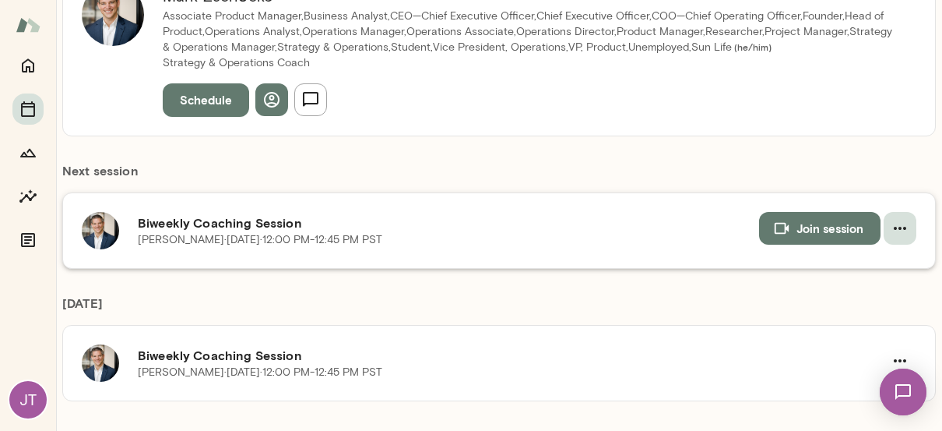
click at [894, 227] on icon "button" at bounding box center [900, 228] width 12 height 3
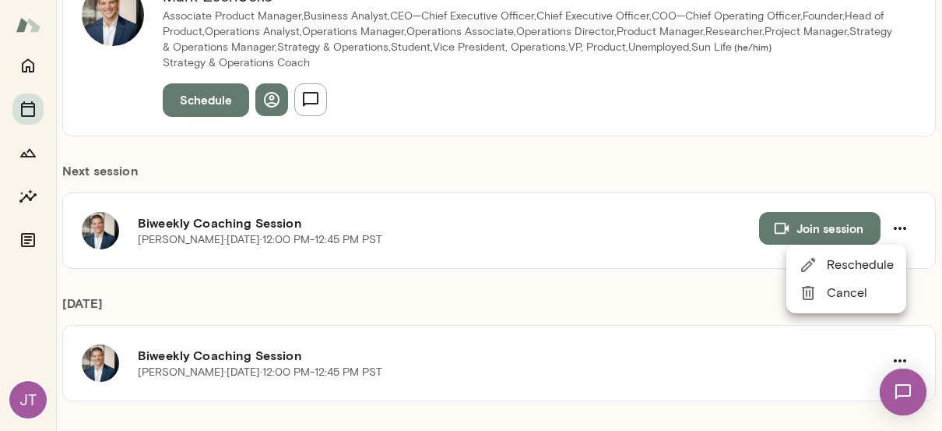
click at [856, 286] on span "Cancel" at bounding box center [860, 292] width 67 height 19
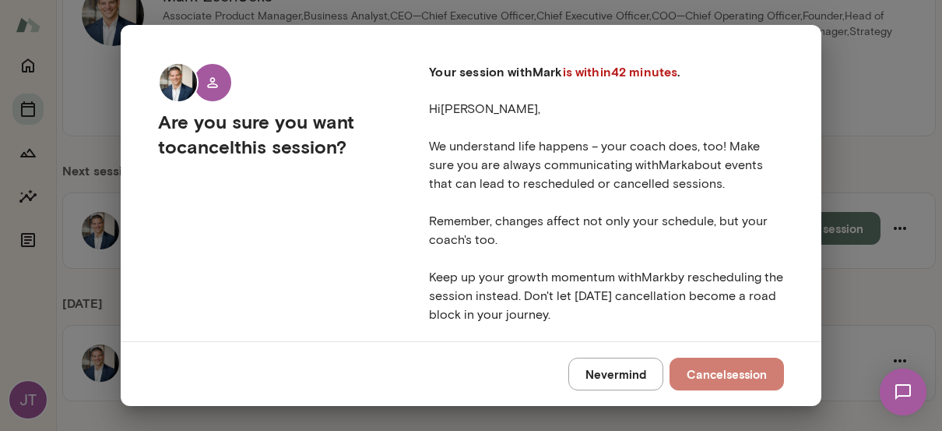
click at [705, 370] on button "Cancel session" at bounding box center [727, 373] width 114 height 33
